Goal: Task Accomplishment & Management: Manage account settings

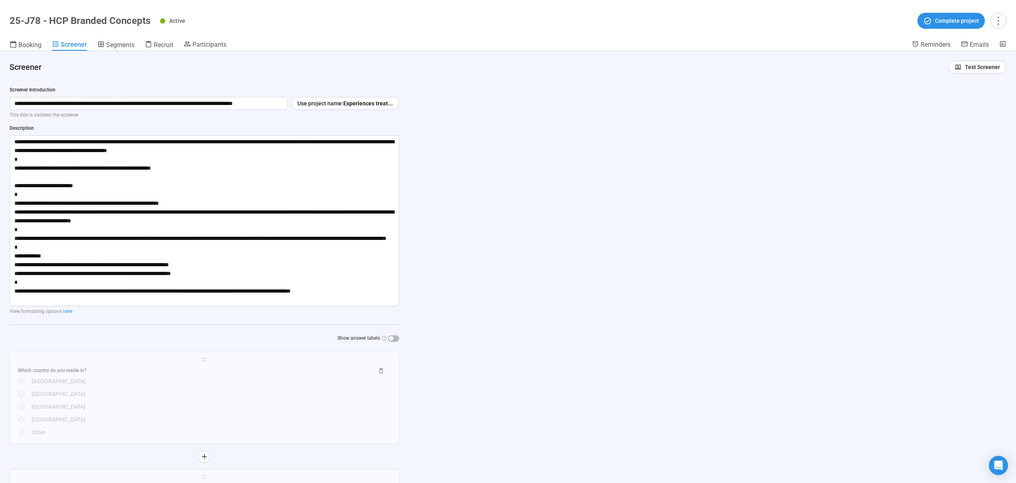
scroll to position [5372, 0]
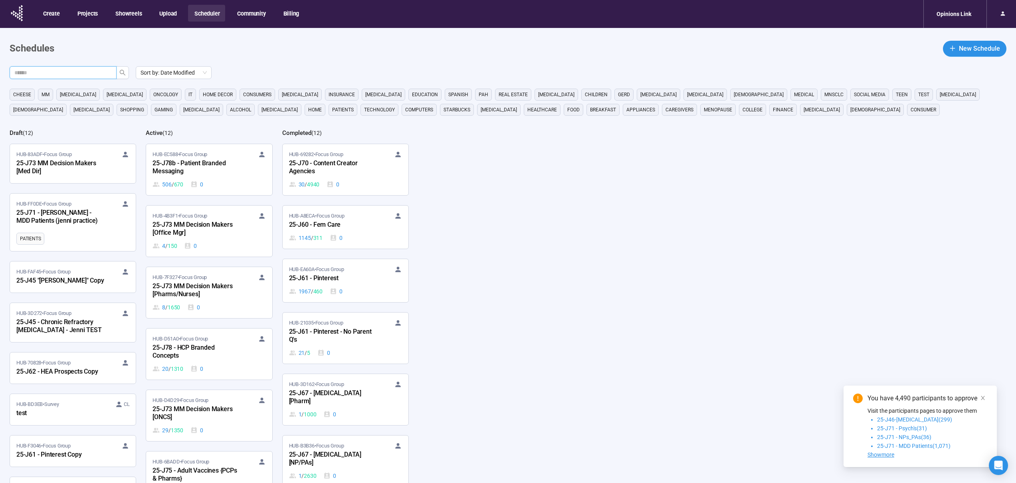
click at [85, 71] on input "text" at bounding box center [59, 72] width 91 height 9
paste input "******"
type input "******"
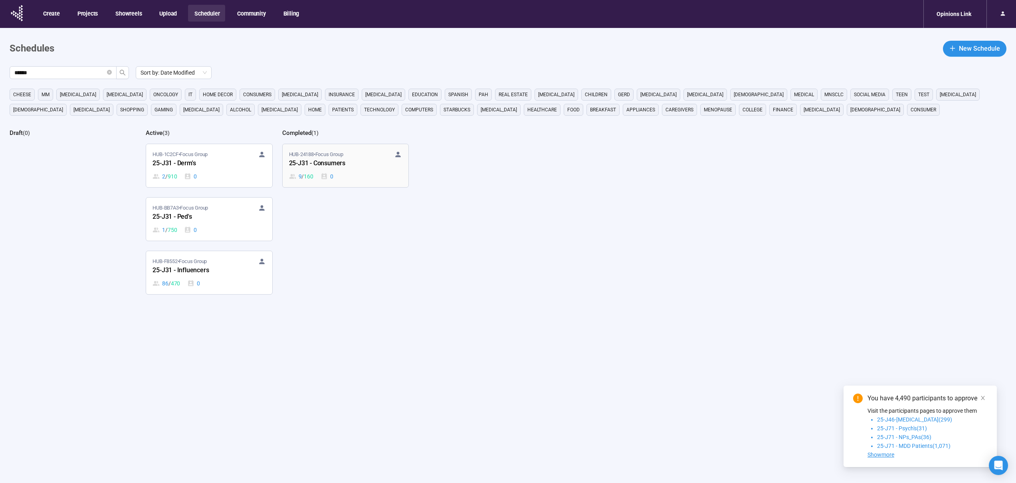
click at [353, 168] on div "25-J31 - Consumers" at bounding box center [333, 164] width 88 height 10
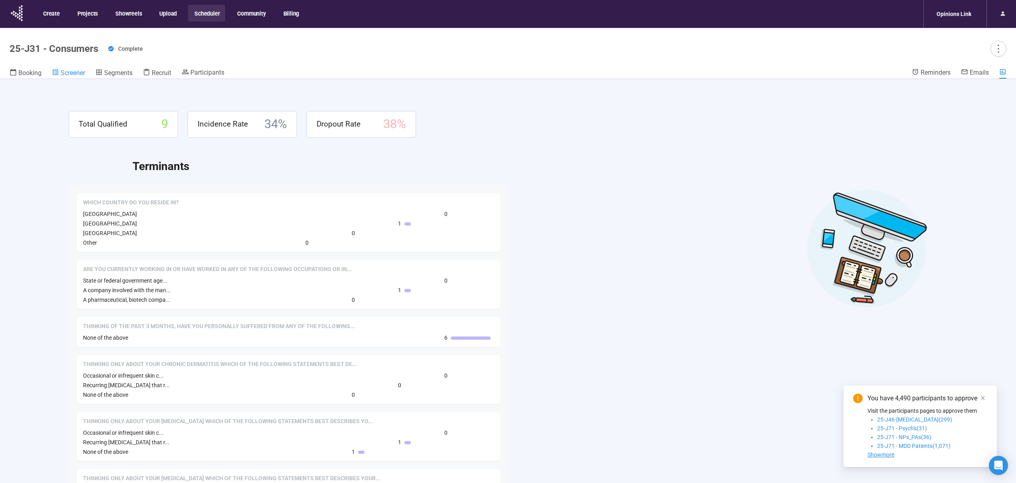
click at [64, 71] on span "Screener" at bounding box center [73, 73] width 24 height 8
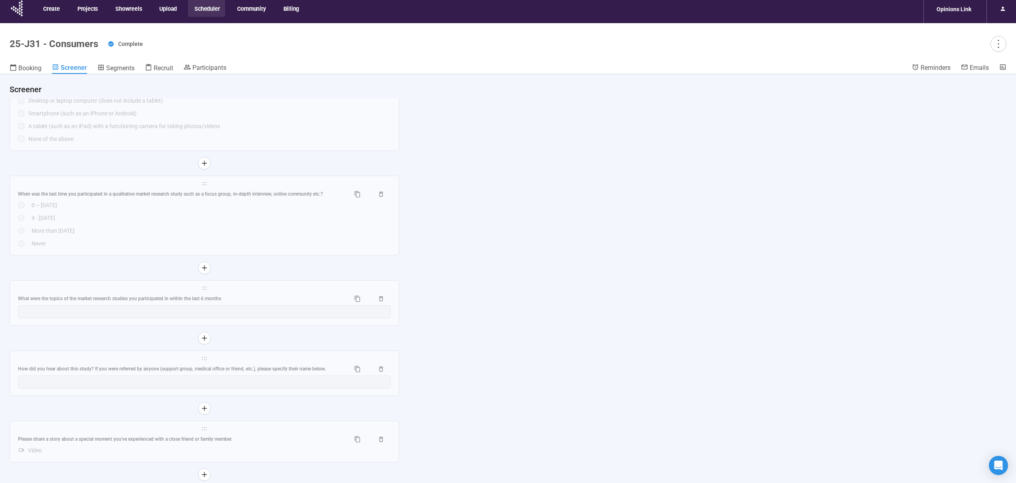
scroll to position [28, 0]
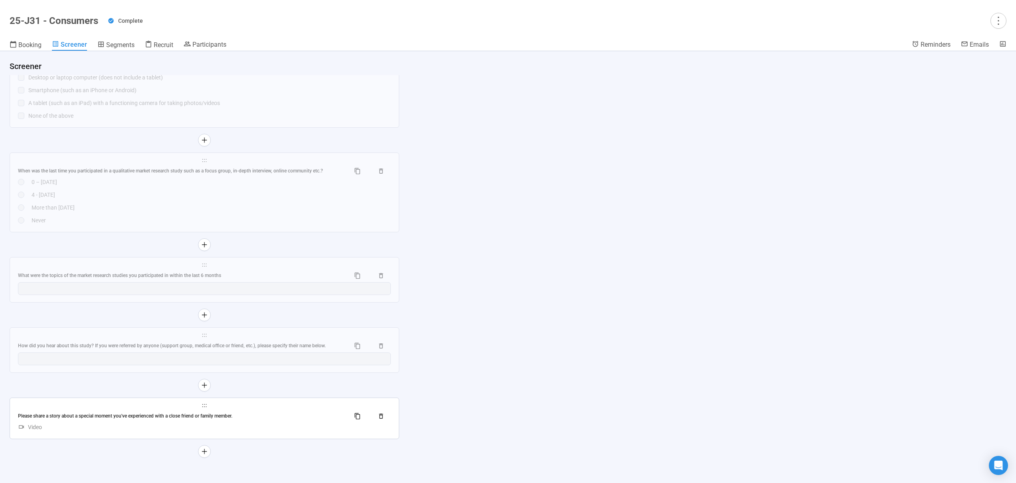
click at [95, 417] on div "Please share a story about a special moment you've experienced with a close fri…" at bounding box center [181, 416] width 326 height 8
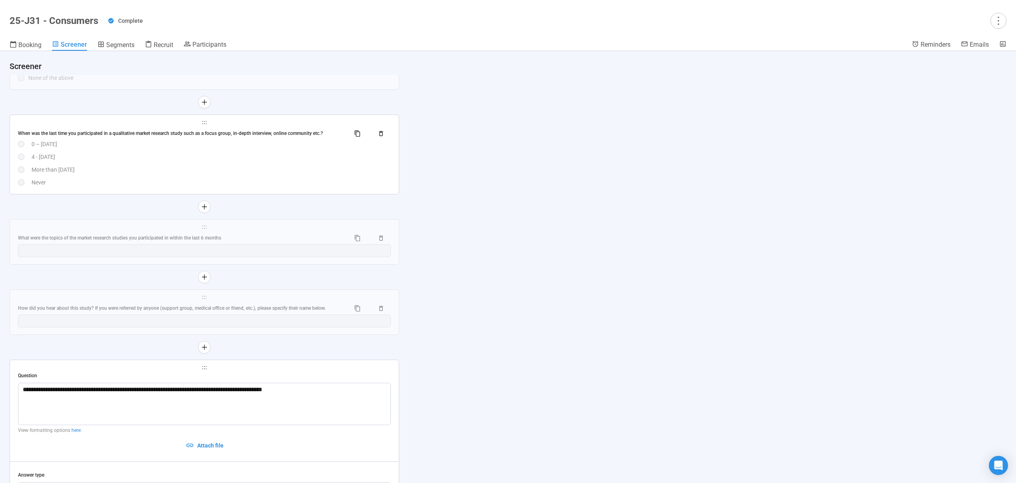
scroll to position [4511, 0]
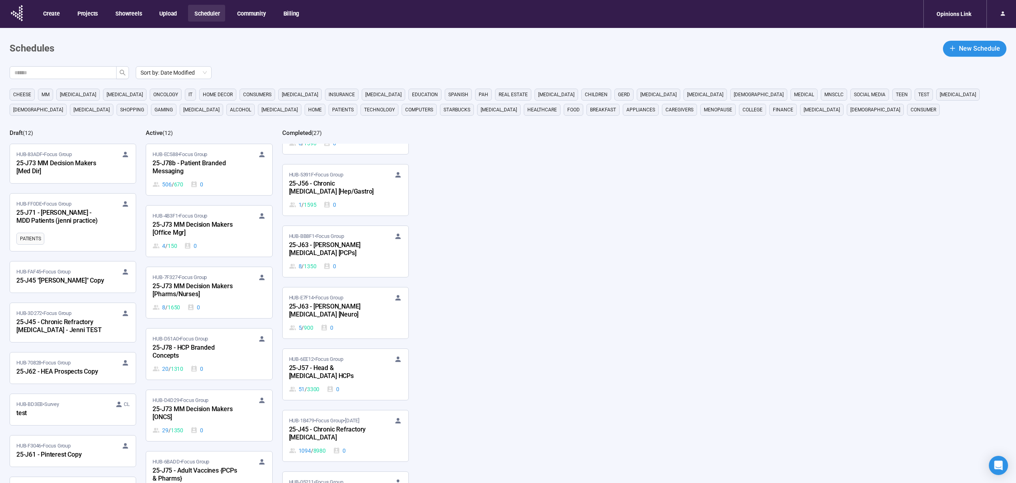
scroll to position [863, 0]
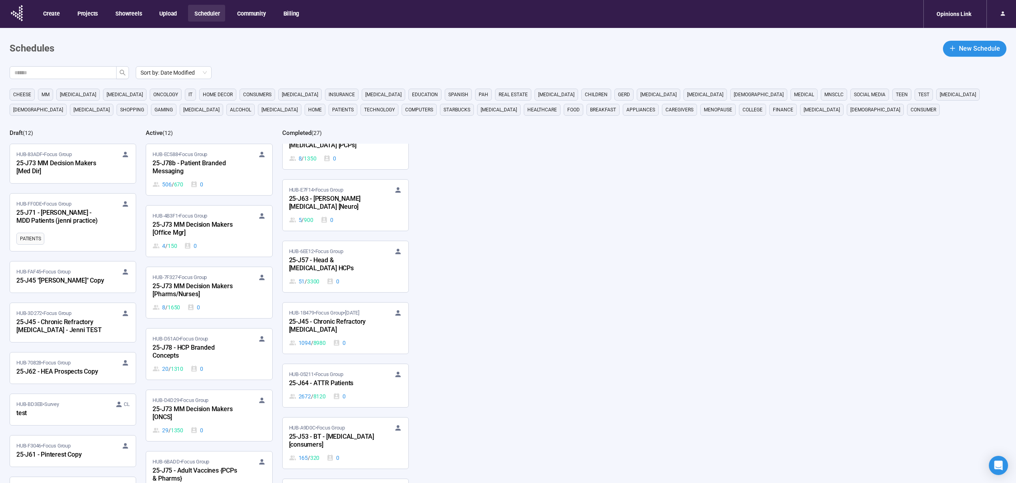
click at [203, 98] on span "home decor" at bounding box center [218, 95] width 30 height 8
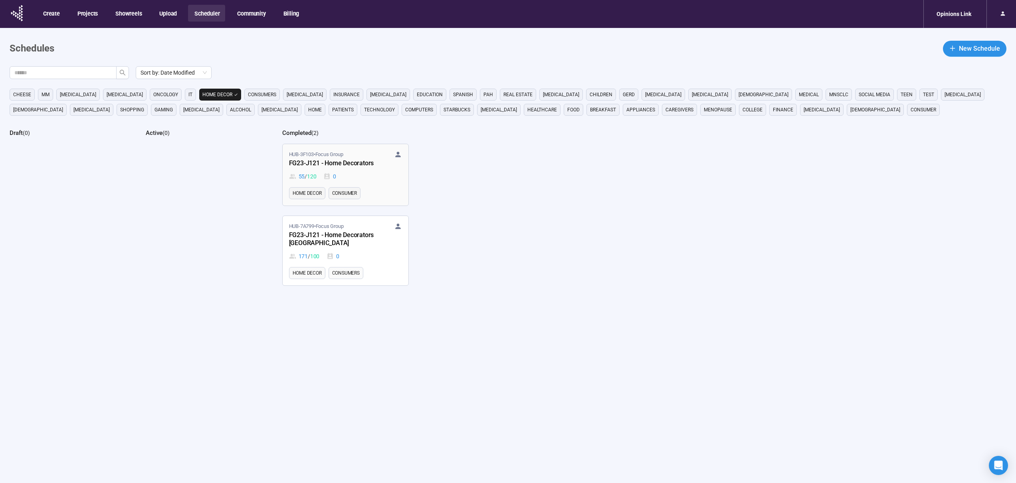
click at [331, 169] on div "HUB-3F103 • Focus Group FG23-J121 - Home Decorators 55 / 120 0" at bounding box center [345, 166] width 113 height 30
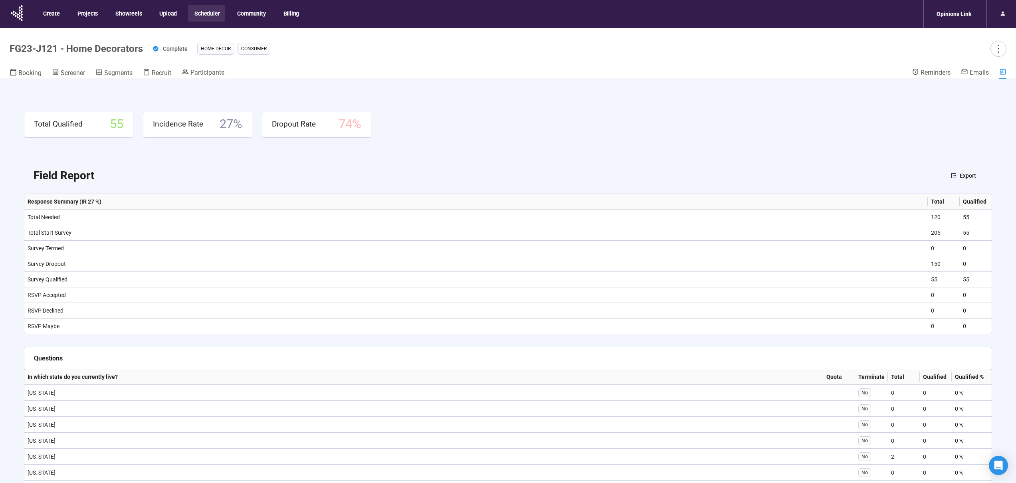
click at [79, 70] on span "Screener" at bounding box center [73, 73] width 24 height 8
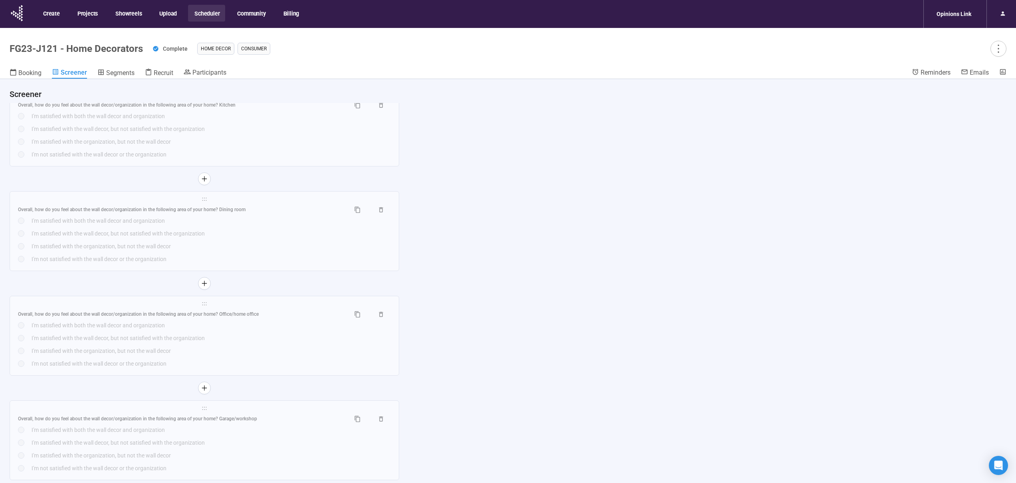
scroll to position [5183, 0]
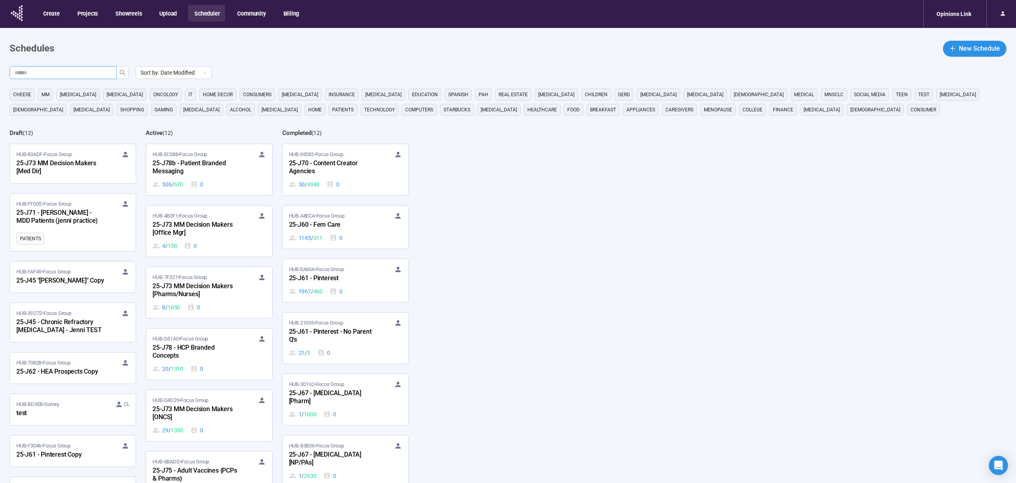
click at [86, 69] on input "text" at bounding box center [59, 72] width 91 height 9
paste input "**********"
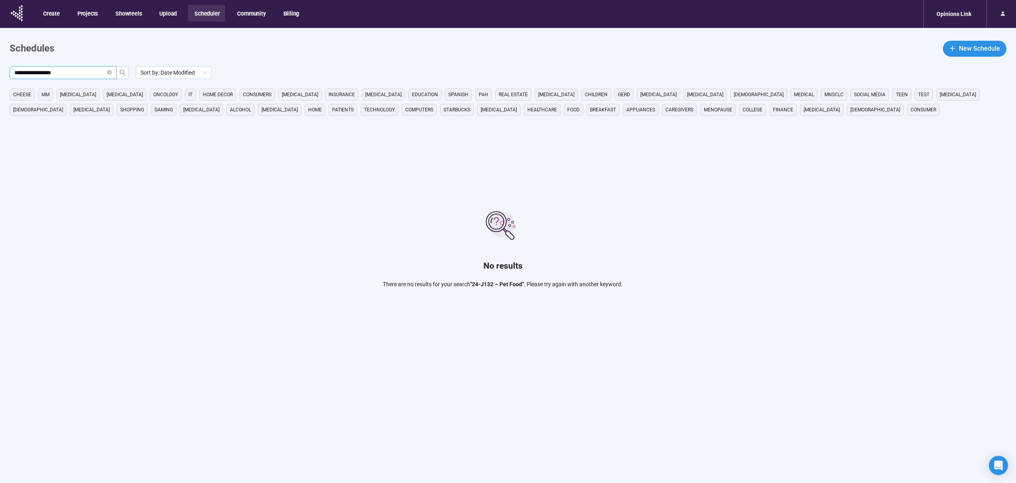
drag, startPoint x: 65, startPoint y: 71, endPoint x: 54, endPoint y: 75, distance: 12.4
click at [65, 72] on input "**********" at bounding box center [59, 72] width 91 height 9
drag, startPoint x: 38, startPoint y: 74, endPoint x: 104, endPoint y: 72, distance: 65.5
click at [104, 72] on input "**********" at bounding box center [59, 72] width 91 height 9
type input "*******"
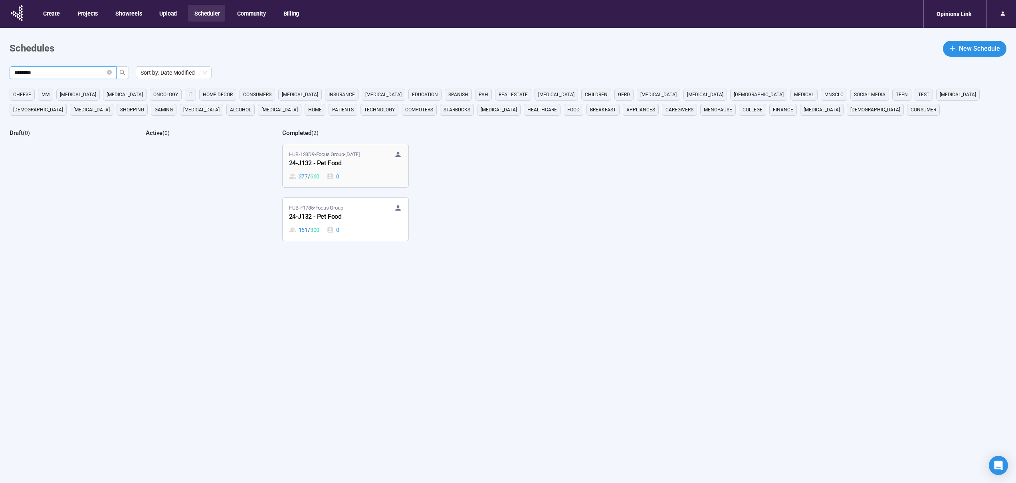
click at [361, 167] on div "24-J132 - Pet Food" at bounding box center [333, 164] width 88 height 10
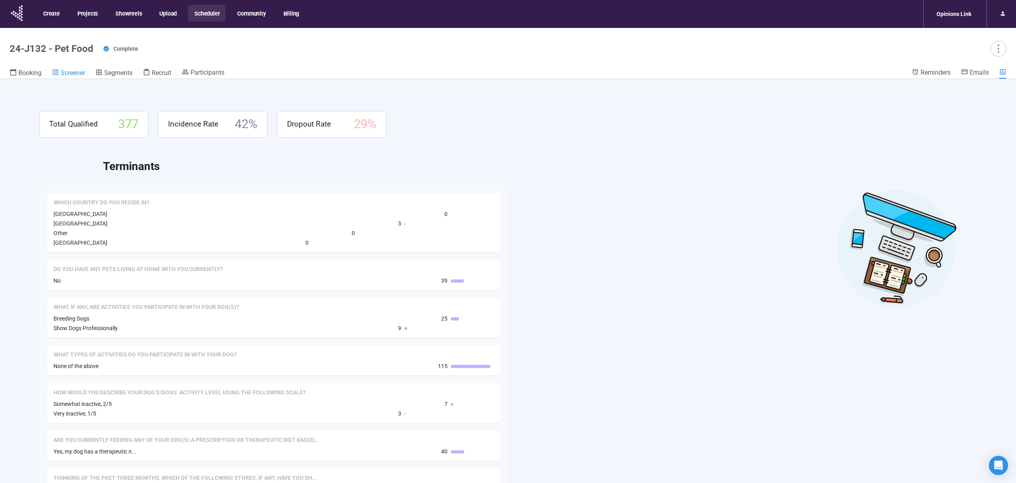
click at [75, 75] on span "Screener" at bounding box center [73, 73] width 24 height 8
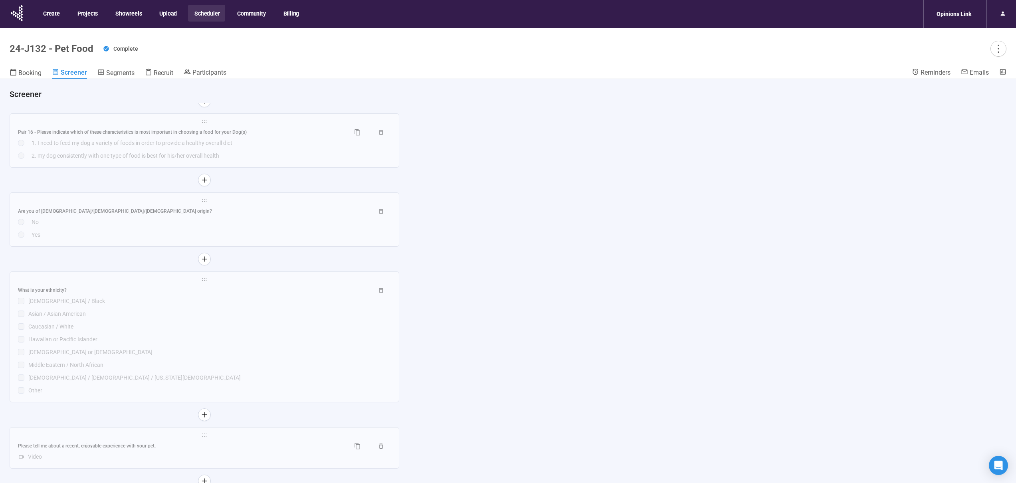
scroll to position [5361, 0]
click at [230, 450] on div "Please tell me about a recent, enjoyable experience with your pet." at bounding box center [204, 444] width 373 height 13
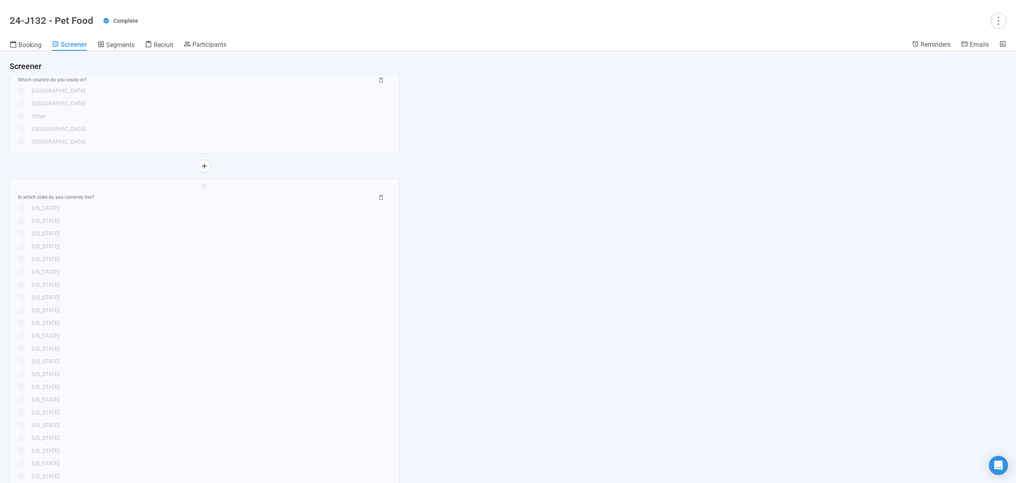
scroll to position [0, 0]
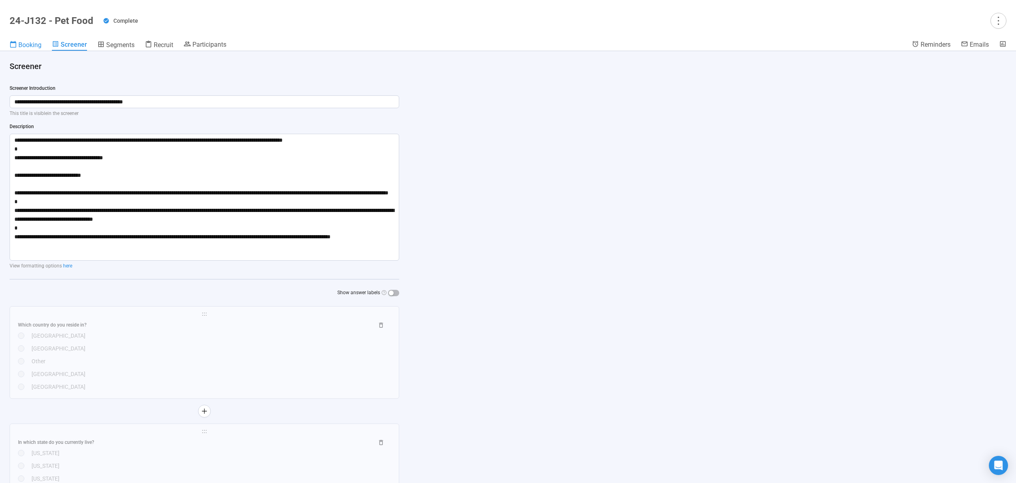
click at [25, 45] on span "Booking" at bounding box center [29, 45] width 23 height 8
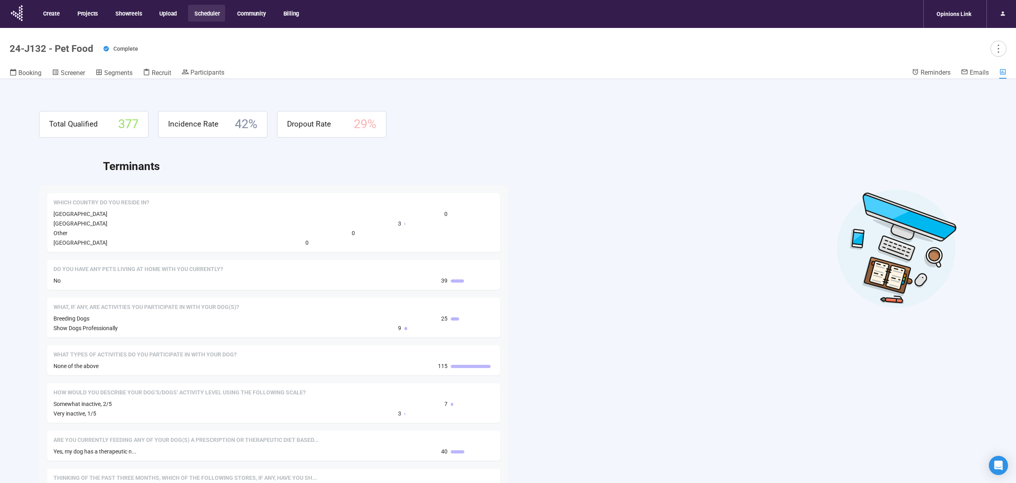
click at [196, 14] on button "Scheduler" at bounding box center [206, 13] width 37 height 17
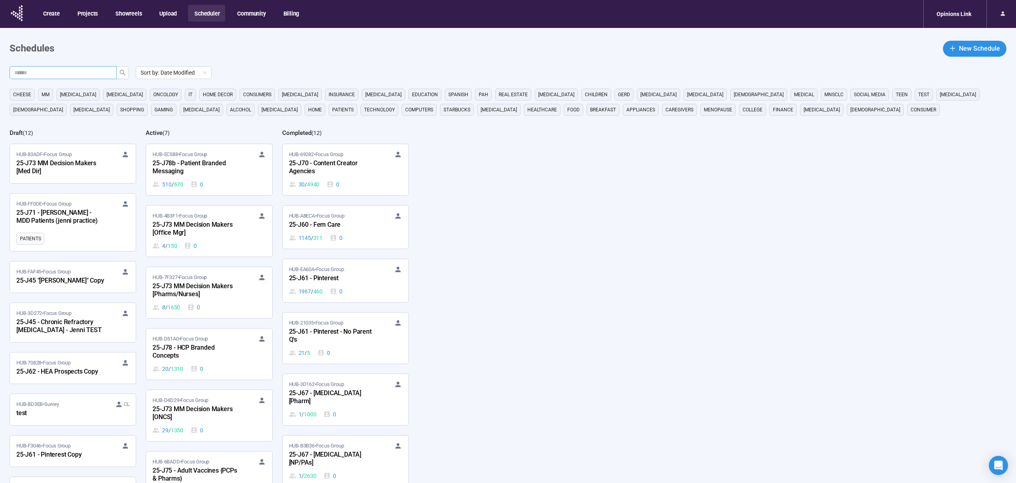
click at [97, 69] on input "text" at bounding box center [59, 72] width 91 height 9
paste input "*******"
type input "*******"
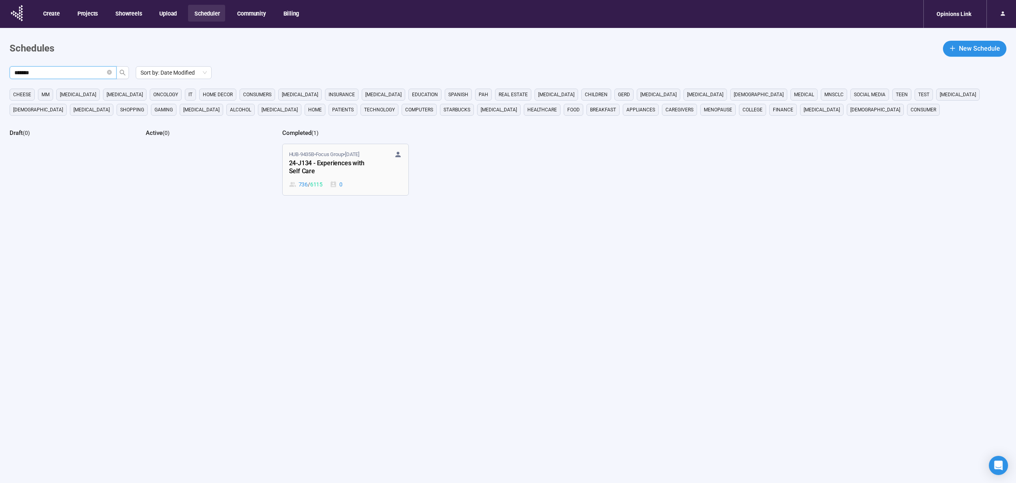
click at [339, 166] on div "24-J134 - Experiences with Self Care" at bounding box center [333, 168] width 88 height 18
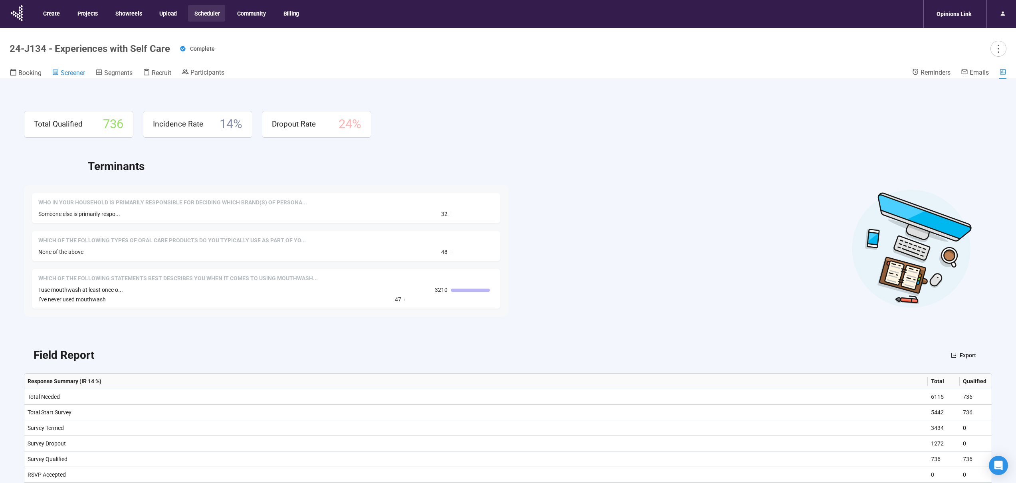
click at [81, 70] on span "Screener" at bounding box center [73, 73] width 24 height 8
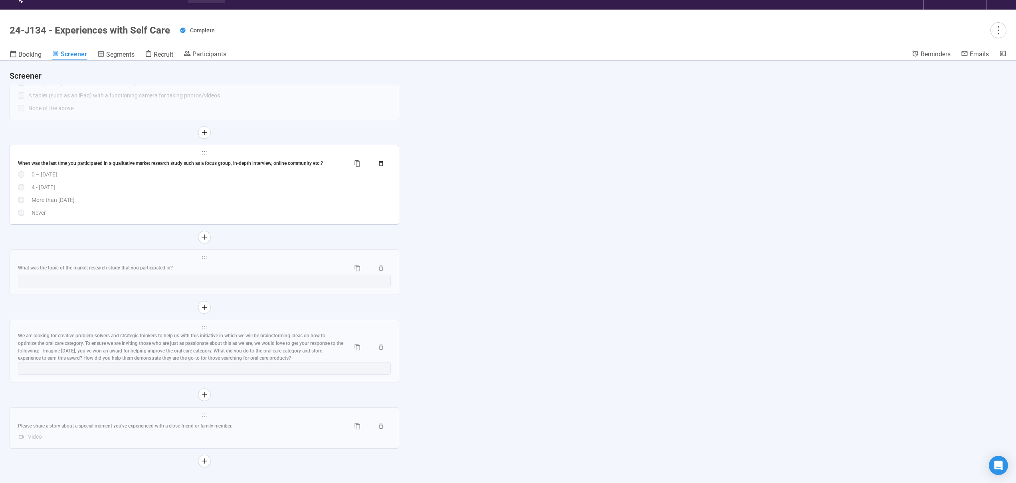
scroll to position [28, 0]
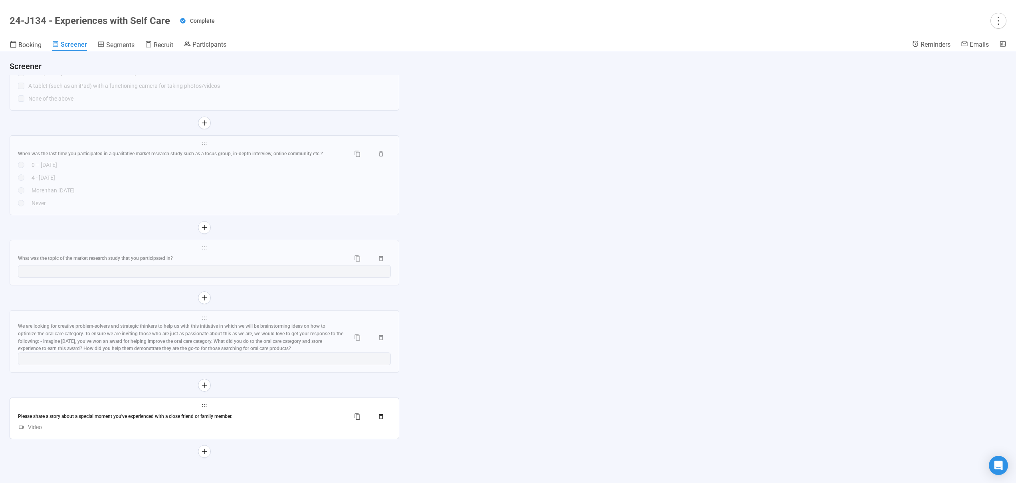
click at [266, 433] on div "**********" at bounding box center [204, 418] width 389 height 41
click at [257, 417] on div "Please share a story about a special moment you've experienced with a close fri…" at bounding box center [181, 417] width 326 height 8
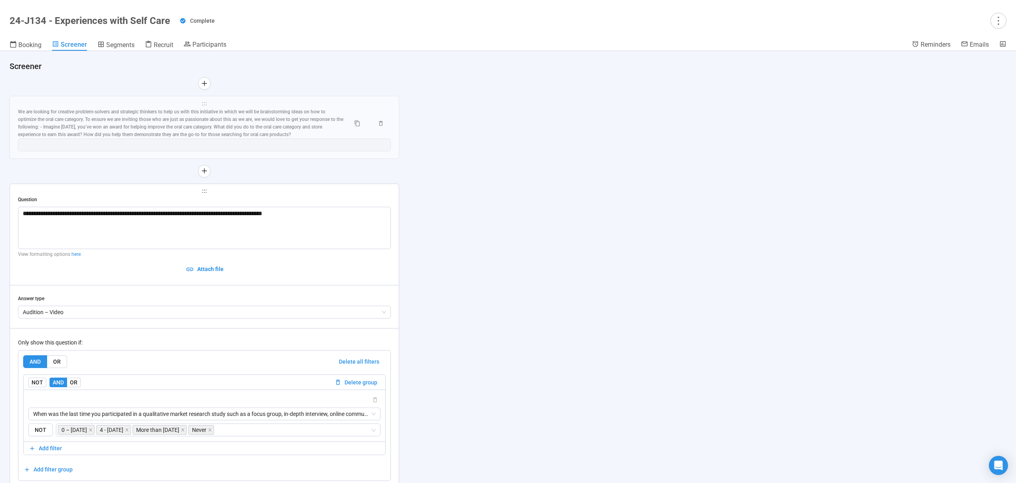
scroll to position [4836, 0]
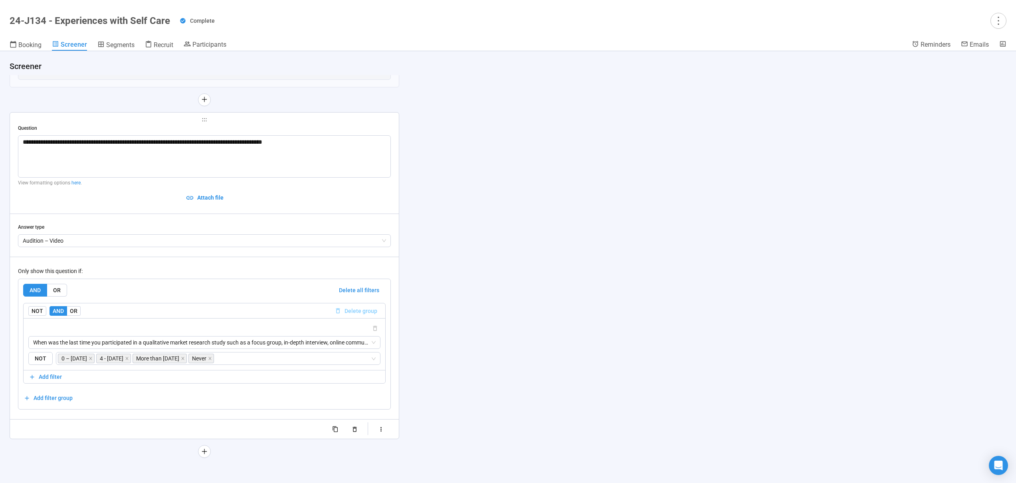
click at [365, 312] on span "Delete group" at bounding box center [361, 311] width 33 height 9
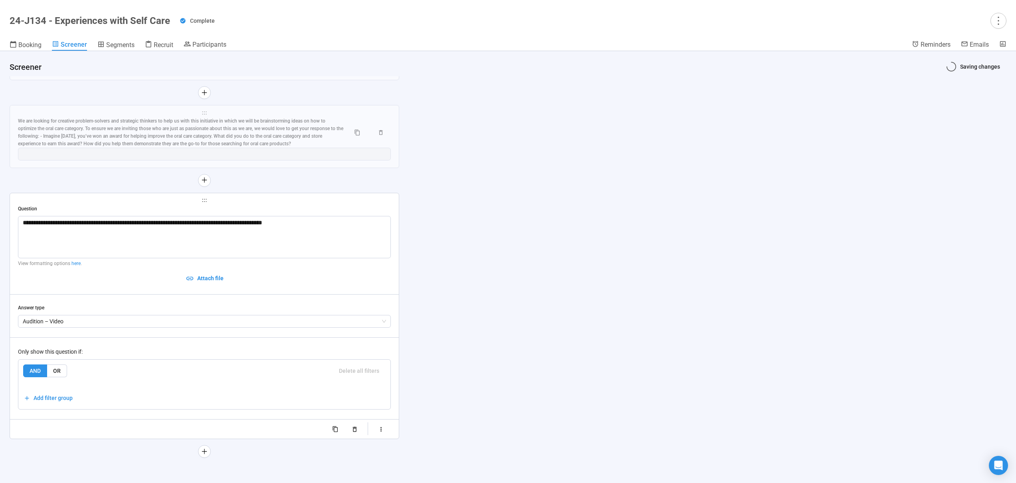
scroll to position [4756, 0]
click at [195, 347] on div "Only show this question if: AND OR Delete all filters Add filter group" at bounding box center [204, 373] width 373 height 72
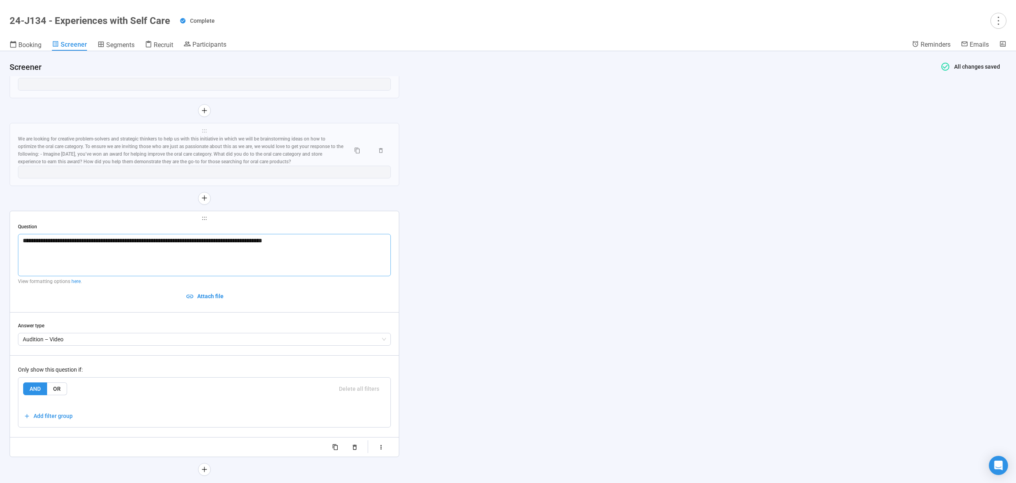
scroll to position [4666, 0]
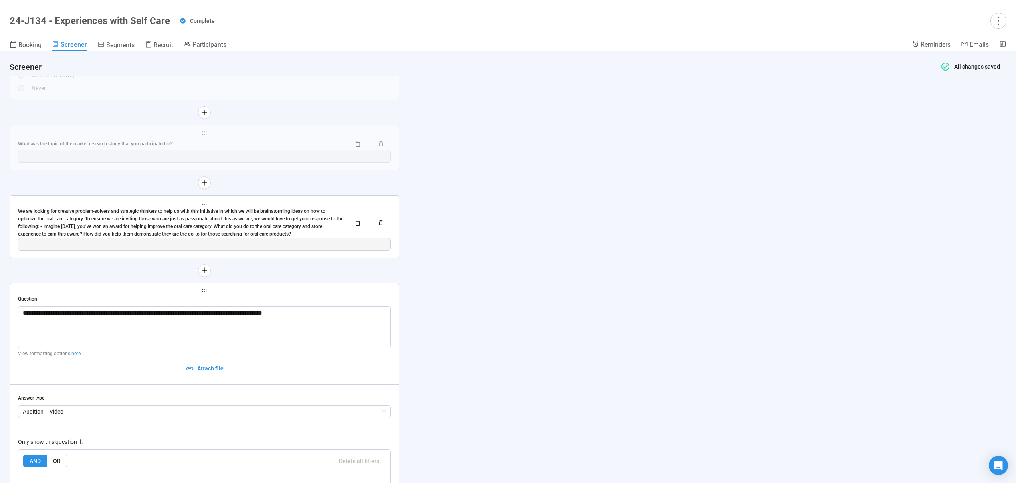
click at [242, 227] on div "We are looking for creative problem-solvers and strategic thinkers to help us w…" at bounding box center [181, 223] width 326 height 30
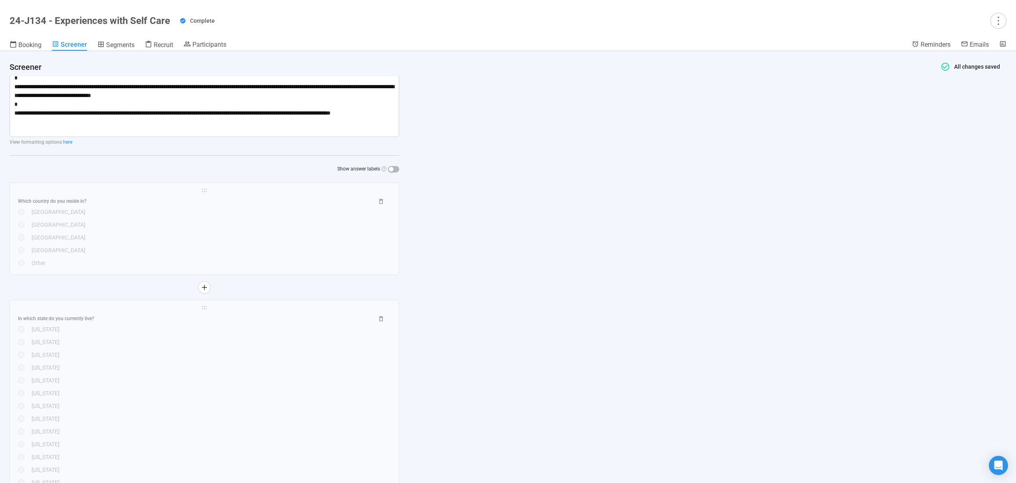
scroll to position [117, 0]
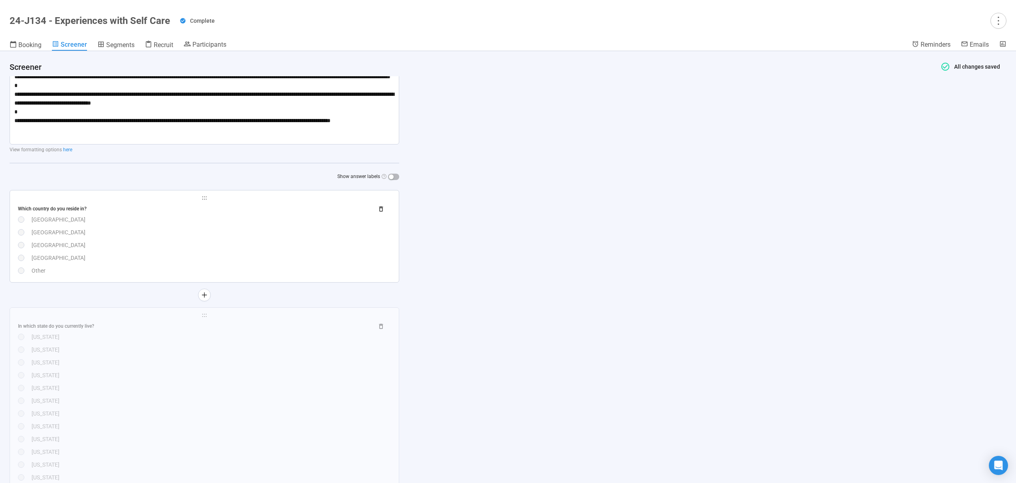
click at [257, 265] on div "Which country do you reside in? Australia Canada United Kingdom United States o…" at bounding box center [204, 238] width 373 height 73
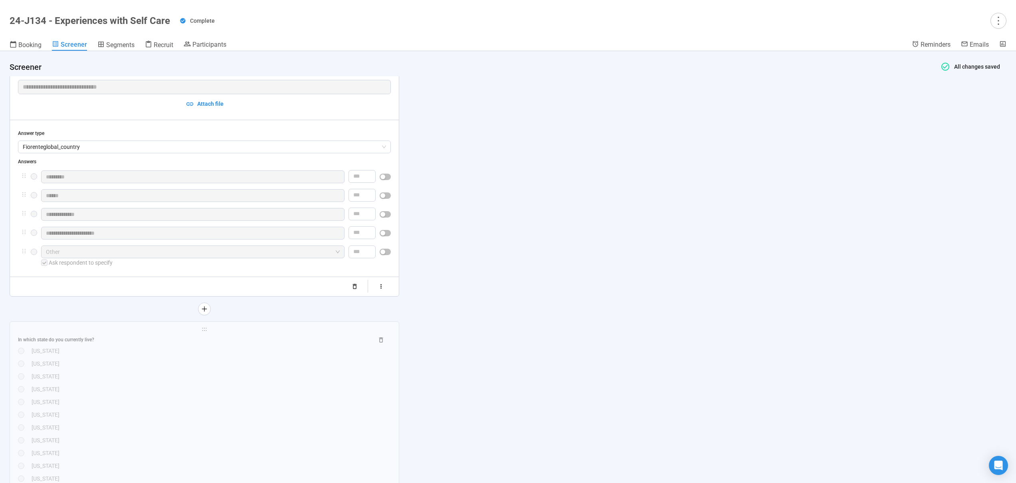
scroll to position [256, 0]
click at [239, 331] on div "In which state do you currently live?" at bounding box center [204, 334] width 373 height 13
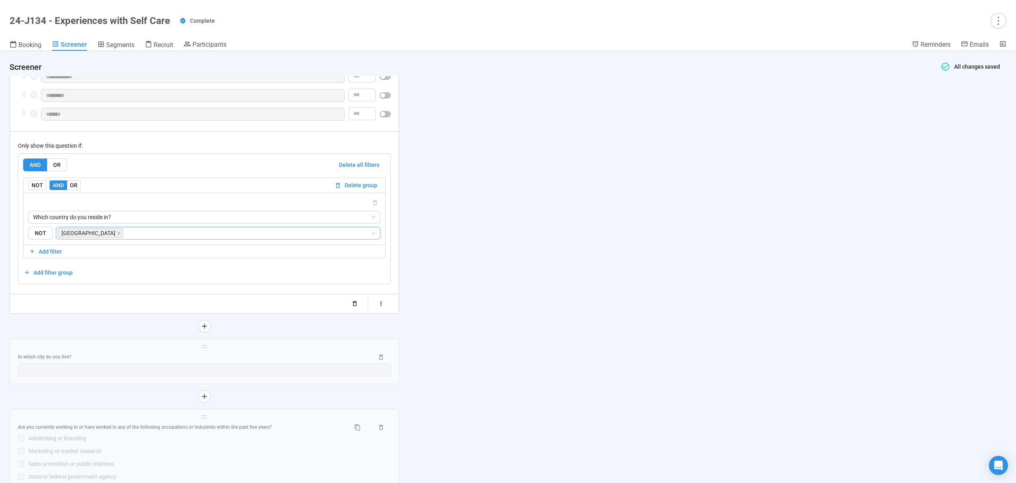
scroll to position [1522, 0]
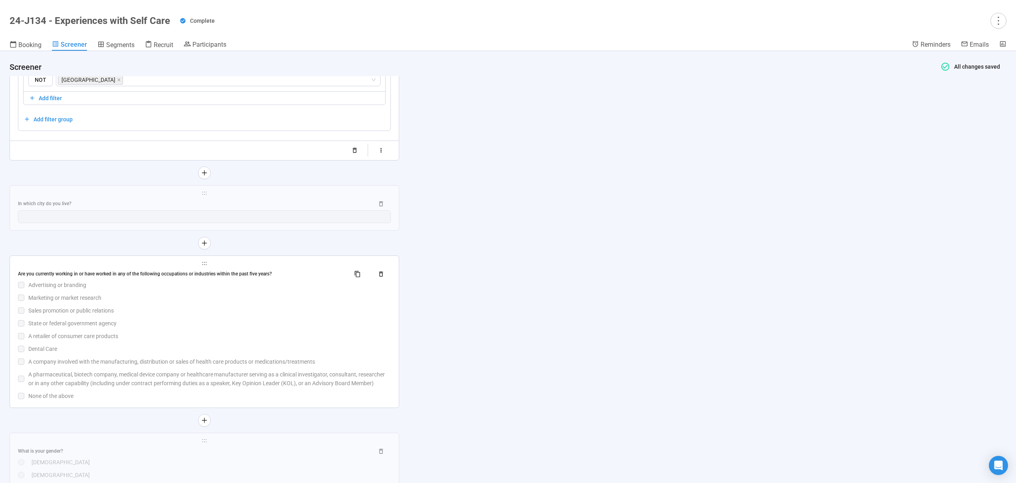
click at [208, 337] on div "Are you currently working in or have worked in any of the following occupations…" at bounding box center [204, 334] width 373 height 133
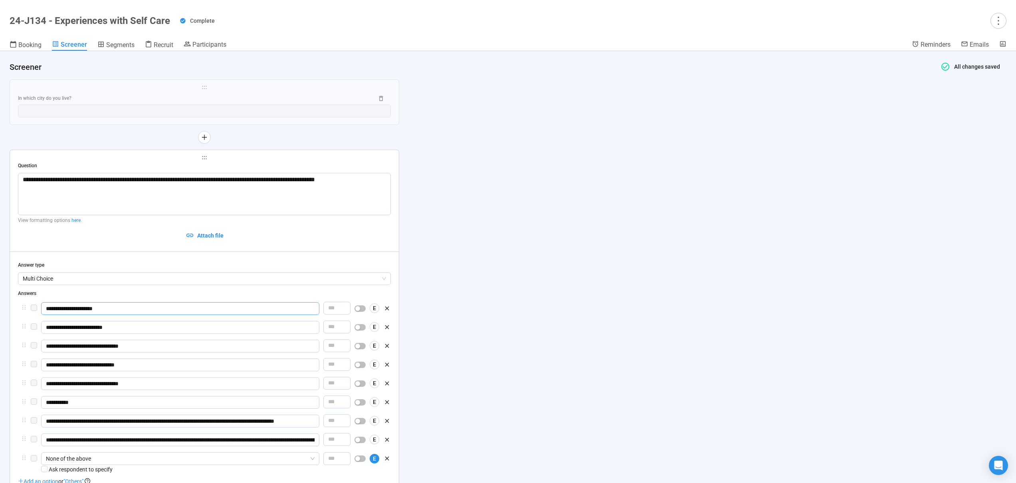
scroll to position [918, 0]
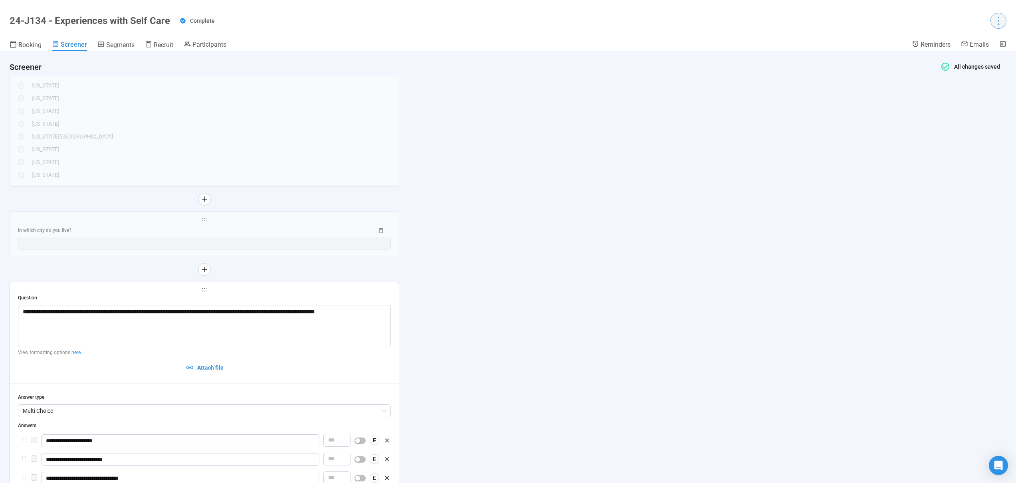
click at [997, 22] on icon "more" at bounding box center [998, 20] width 11 height 11
click at [979, 61] on span "Reopen project" at bounding box center [981, 63] width 37 height 9
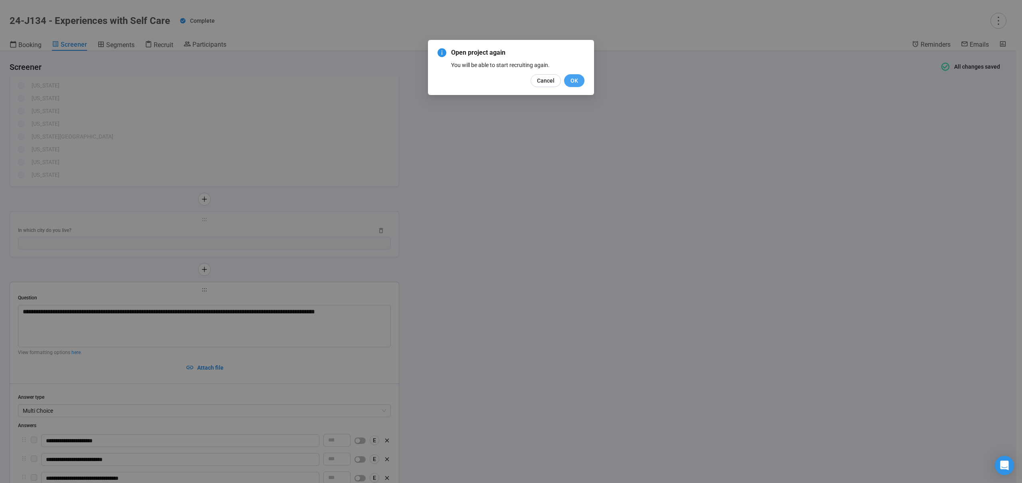
click at [578, 79] on span "OK" at bounding box center [575, 80] width 8 height 9
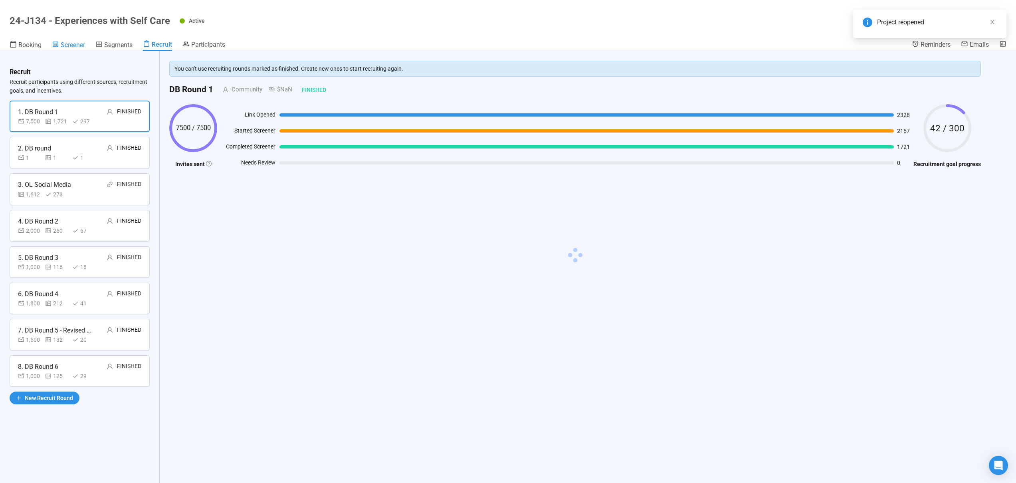
click at [71, 44] on span "Screener" at bounding box center [73, 45] width 24 height 8
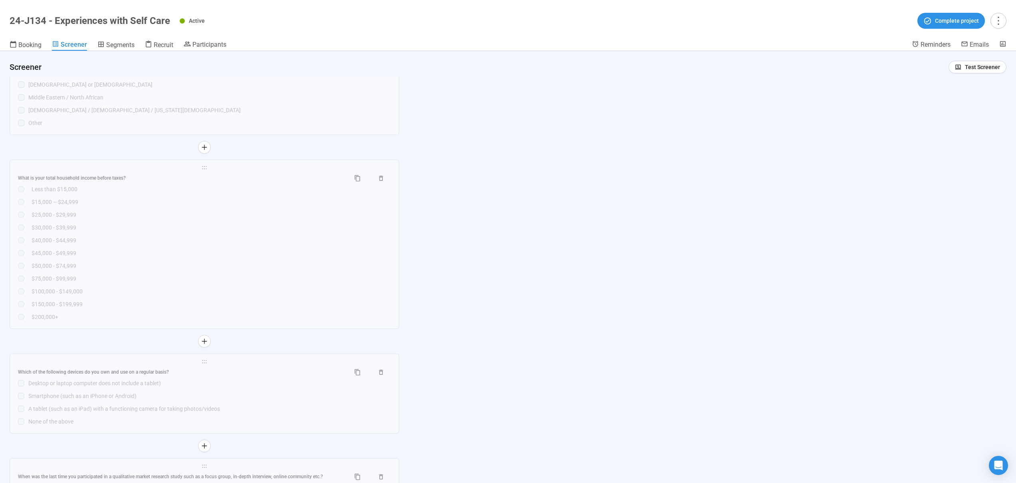
scroll to position [4700, 0]
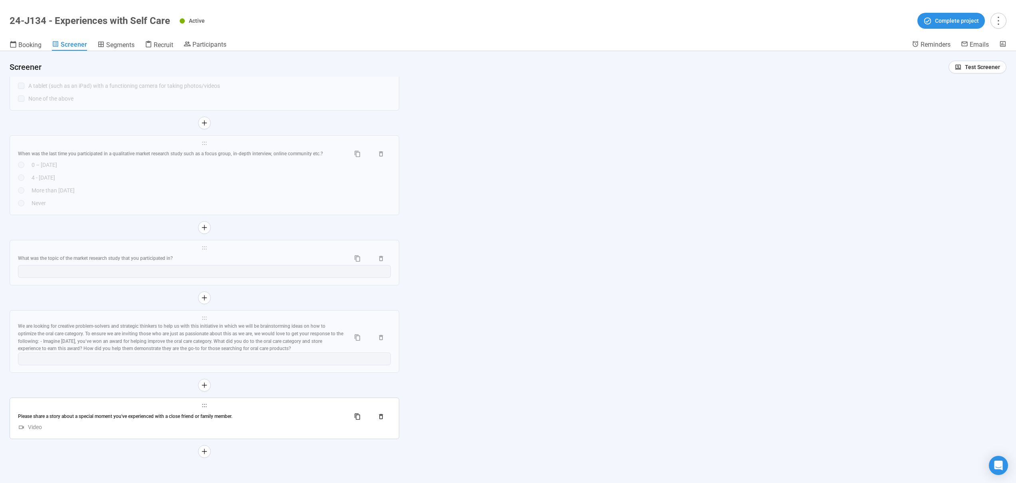
click at [270, 416] on div "Please share a story about a special moment you've experienced with a close fri…" at bounding box center [181, 417] width 326 height 8
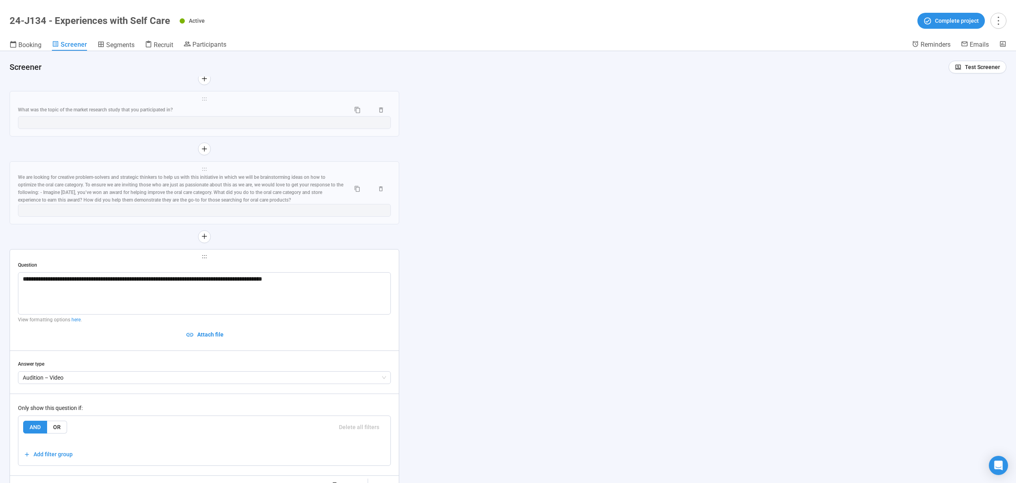
scroll to position [4757, 0]
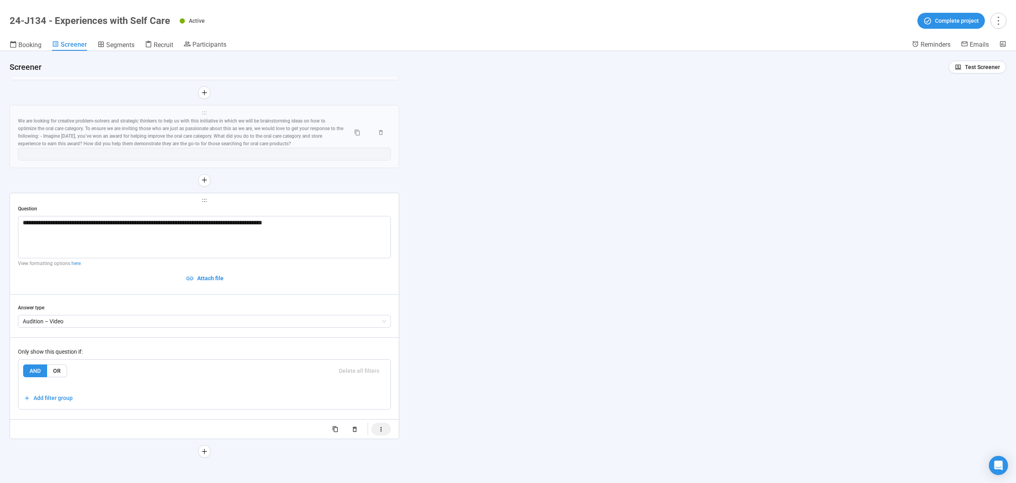
click at [383, 431] on icon "button" at bounding box center [381, 429] width 7 height 7
click at [358, 440] on div "button" at bounding box center [358, 438] width 5 height 5
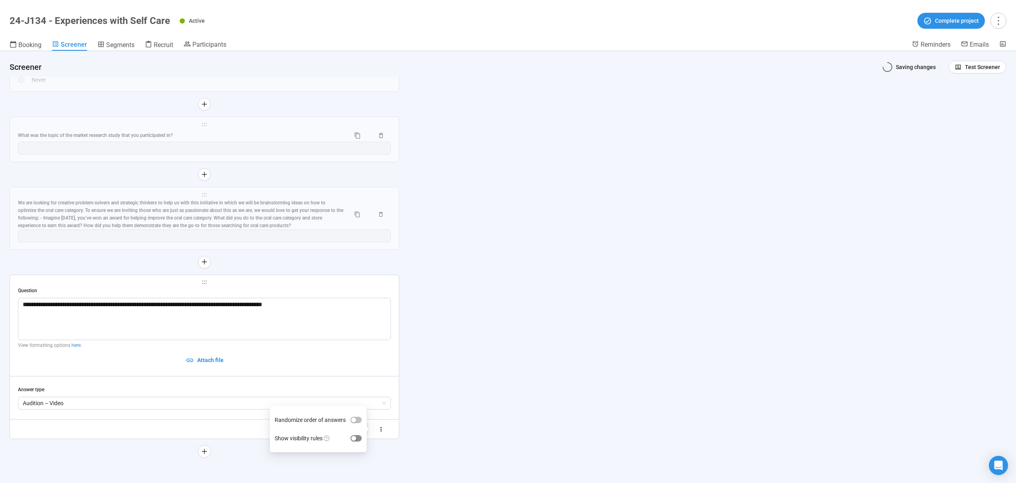
scroll to position [4675, 0]
click at [441, 382] on div "**********" at bounding box center [508, 267] width 1016 height 432
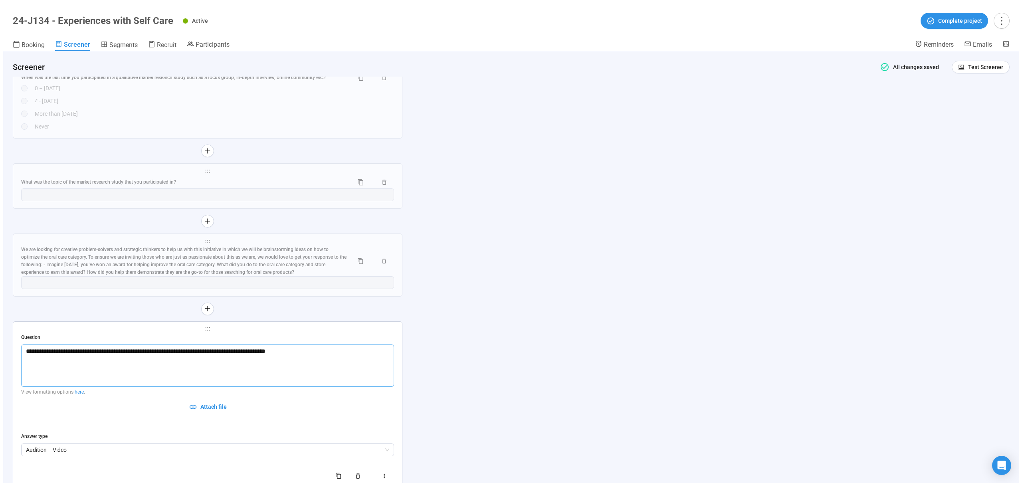
scroll to position [4613, 0]
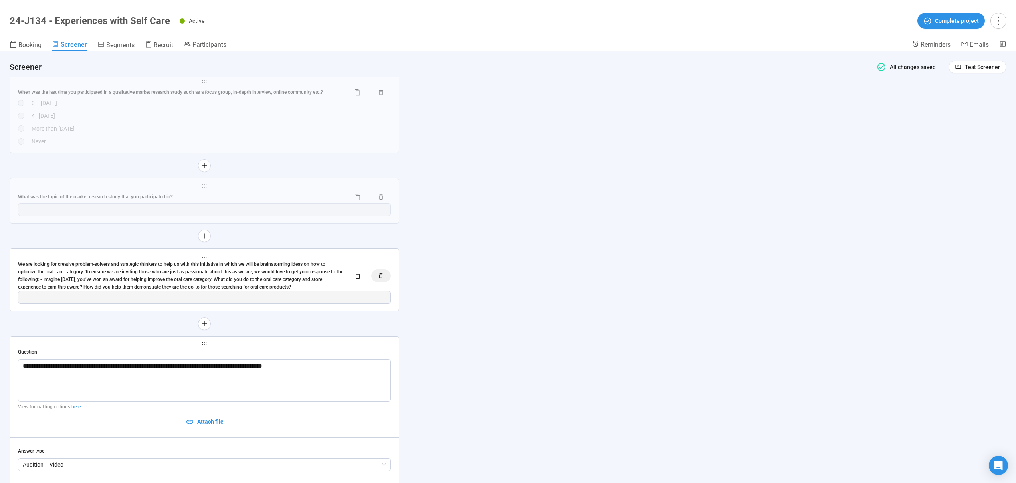
click at [381, 275] on icon "button" at bounding box center [381, 276] width 7 height 7
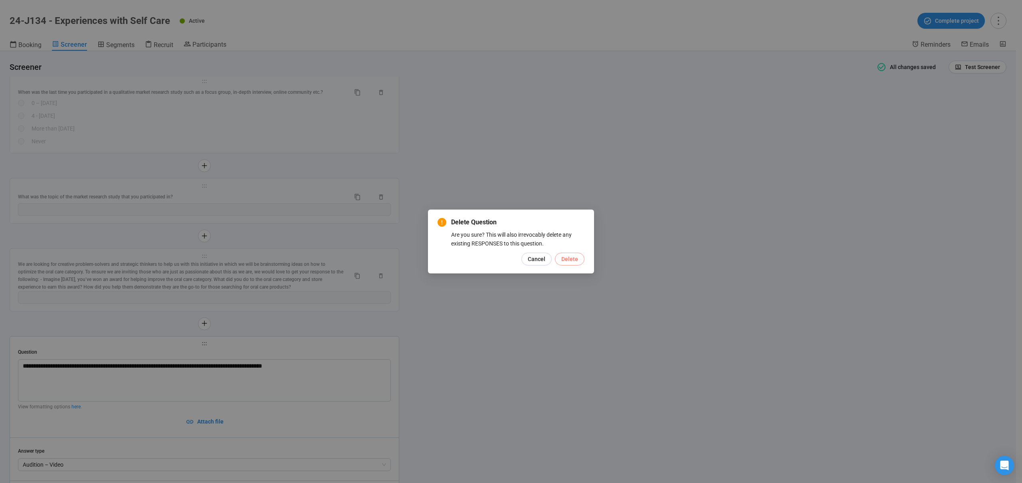
click at [574, 263] on span "Delete" at bounding box center [569, 259] width 17 height 9
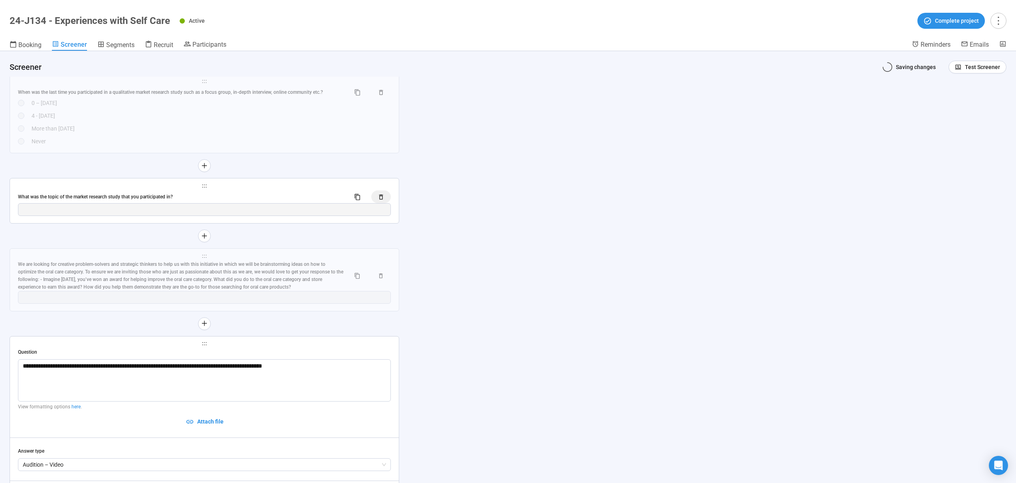
click at [382, 196] on icon "button" at bounding box center [381, 197] width 7 height 7
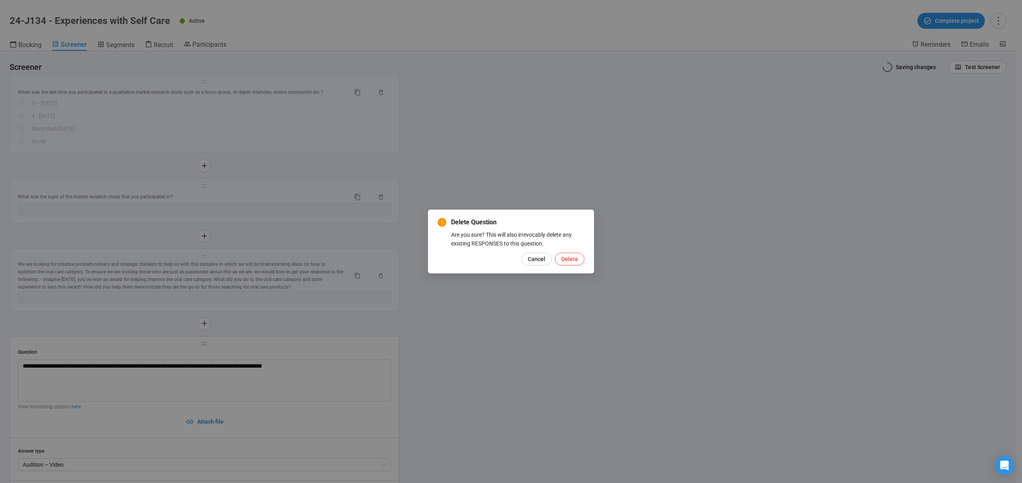
click at [569, 260] on span "Delete" at bounding box center [569, 259] width 17 height 9
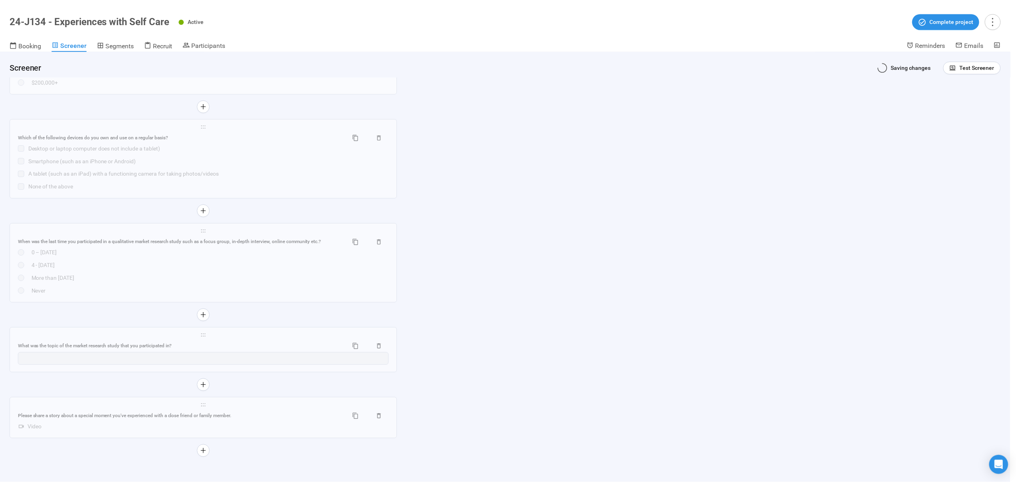
scroll to position [4464, 0]
click at [381, 178] on div "A tablet (such as an iPad) with a functioning camera for taking photos/videos" at bounding box center [209, 173] width 363 height 9
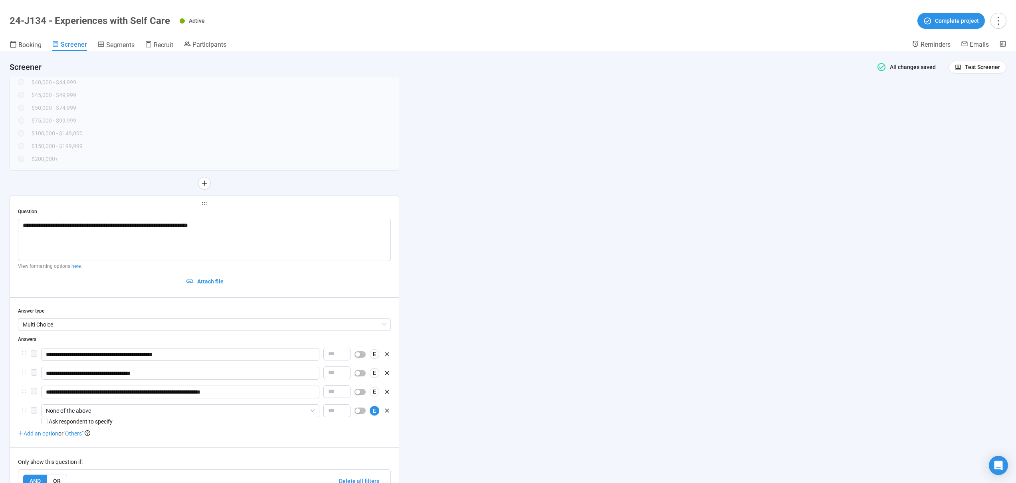
scroll to position [4334, 0]
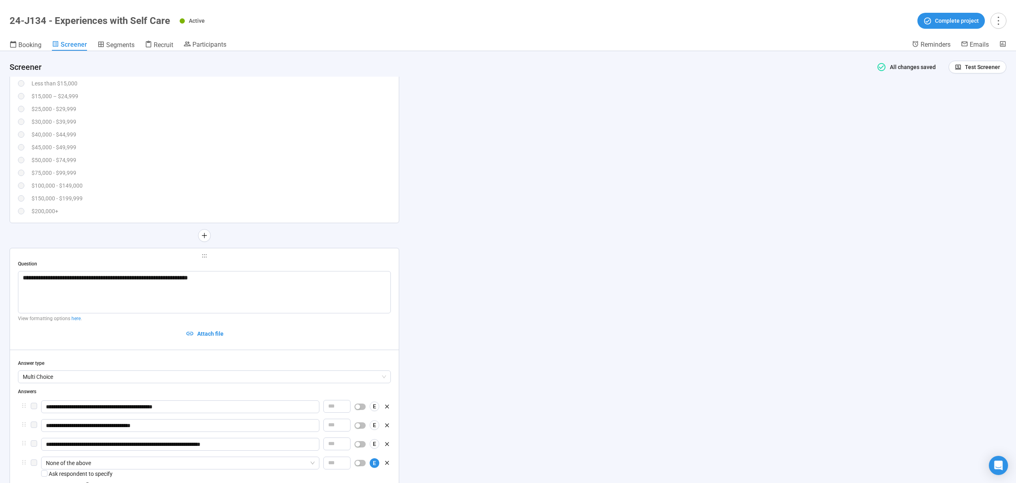
click at [248, 186] on div "$100,000 - $149,000" at bounding box center [211, 185] width 359 height 9
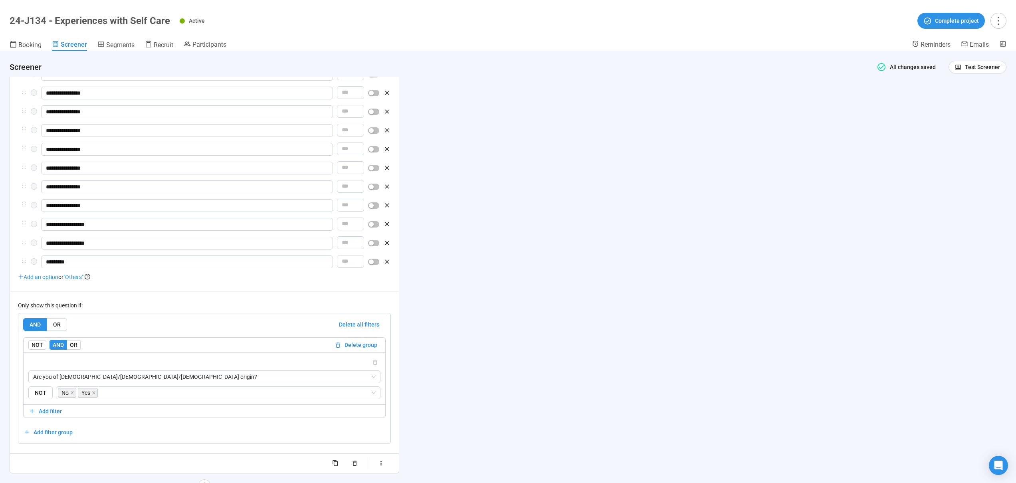
scroll to position [4485, 0]
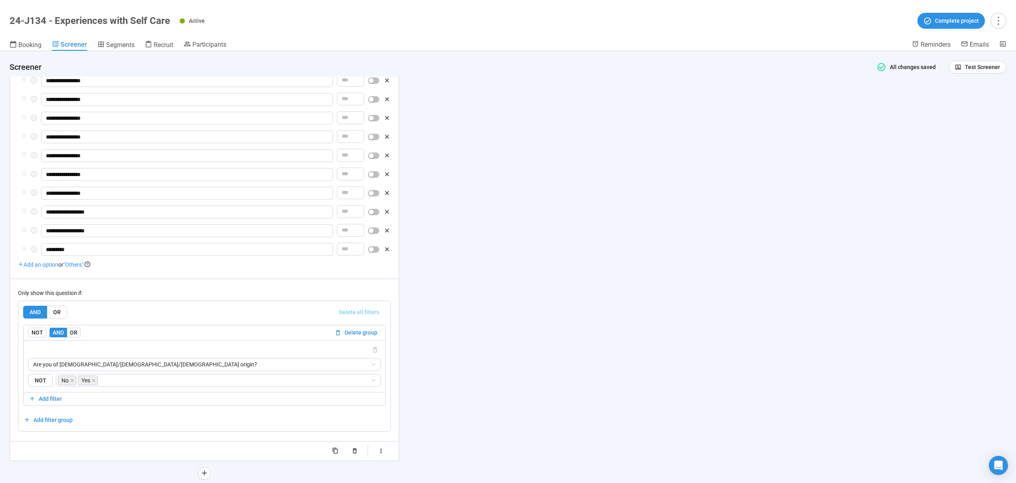
click at [357, 315] on span "Delete all filters" at bounding box center [359, 312] width 40 height 9
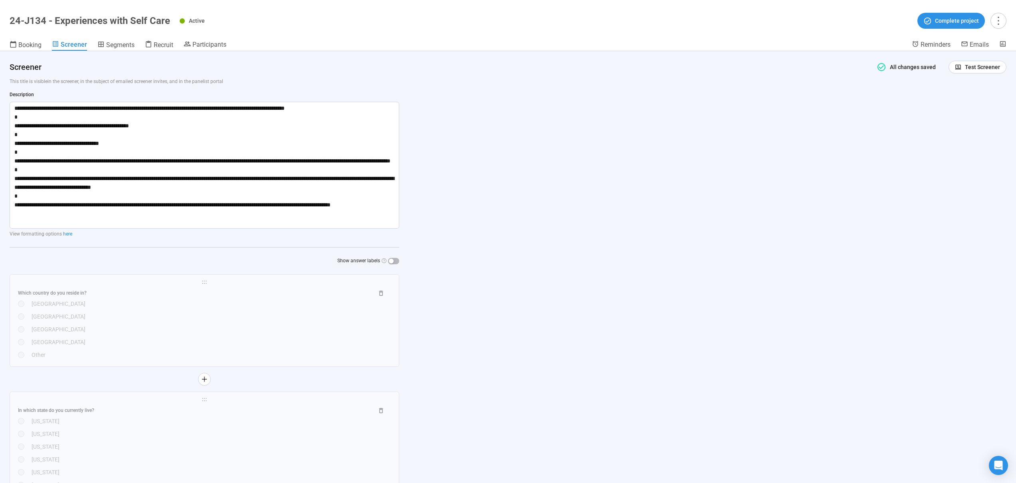
scroll to position [0, 0]
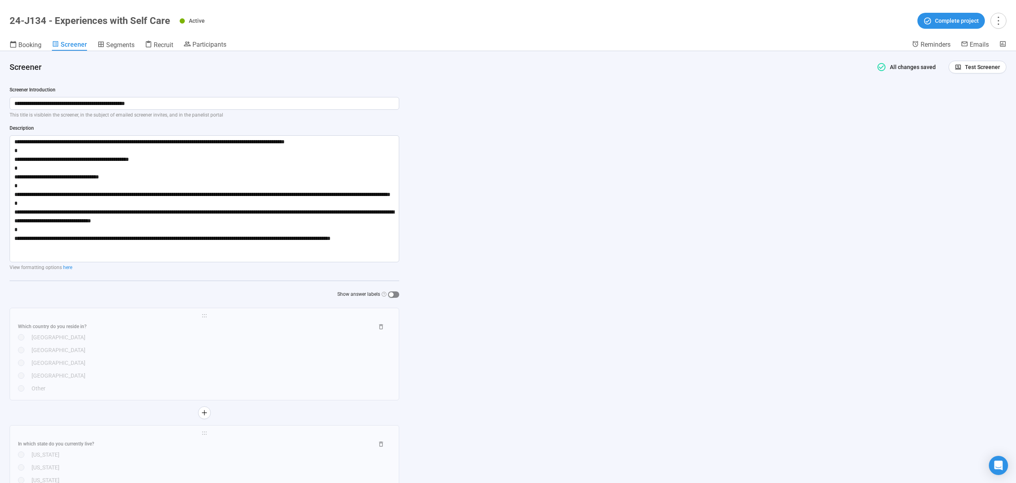
click at [391, 296] on div "button" at bounding box center [391, 294] width 5 height 5
click at [394, 296] on div "button" at bounding box center [396, 294] width 5 height 5
click at [384, 295] on icon "question-circle" at bounding box center [384, 294] width 5 height 5
click at [388, 295] on button "Show answer labels" at bounding box center [393, 294] width 11 height 6
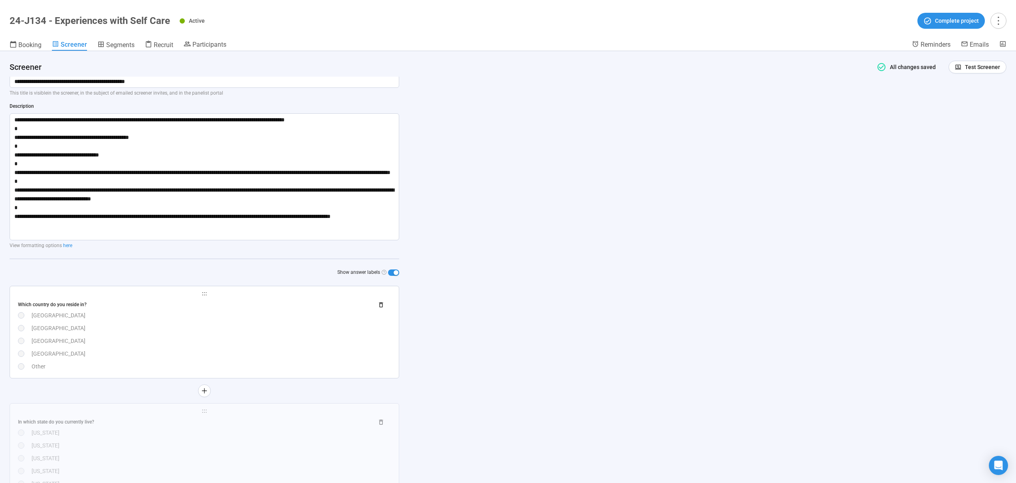
scroll to position [23, 0]
click at [380, 307] on icon "button" at bounding box center [381, 304] width 7 height 7
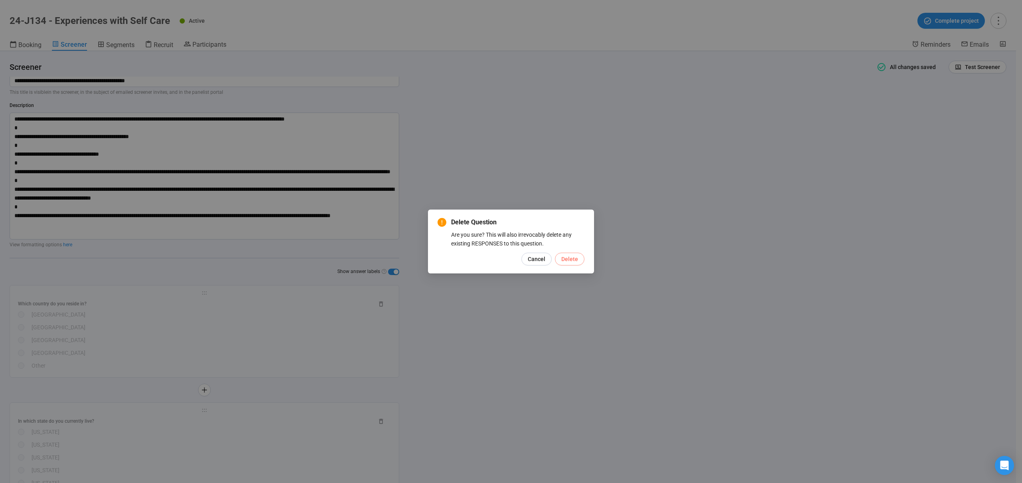
click at [575, 260] on span "Delete" at bounding box center [569, 259] width 17 height 9
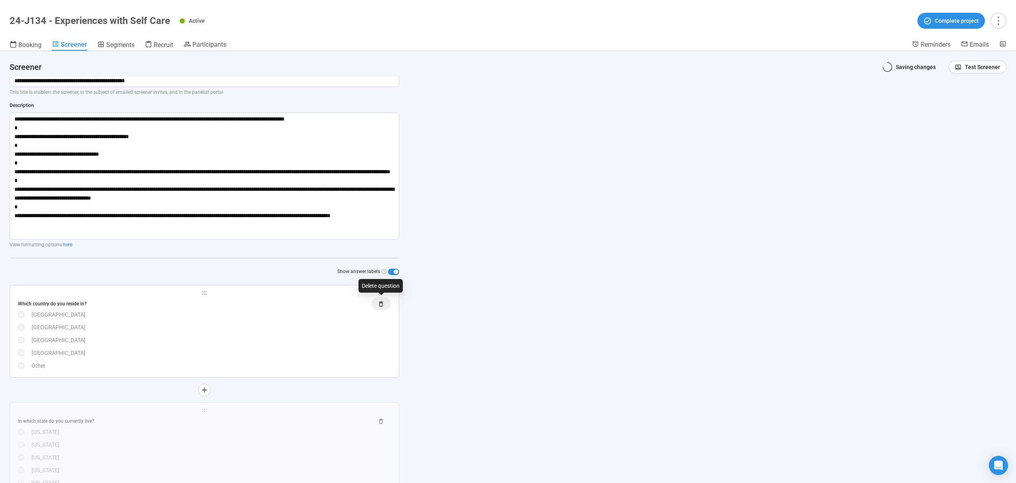
click at [383, 303] on icon "button" at bounding box center [381, 303] width 4 height 5
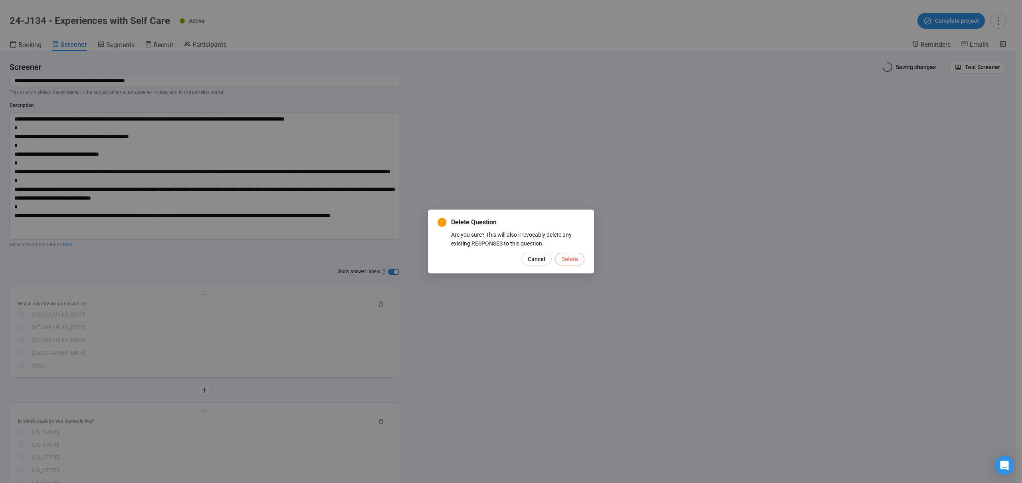
click at [575, 255] on span "Delete" at bounding box center [569, 259] width 17 height 9
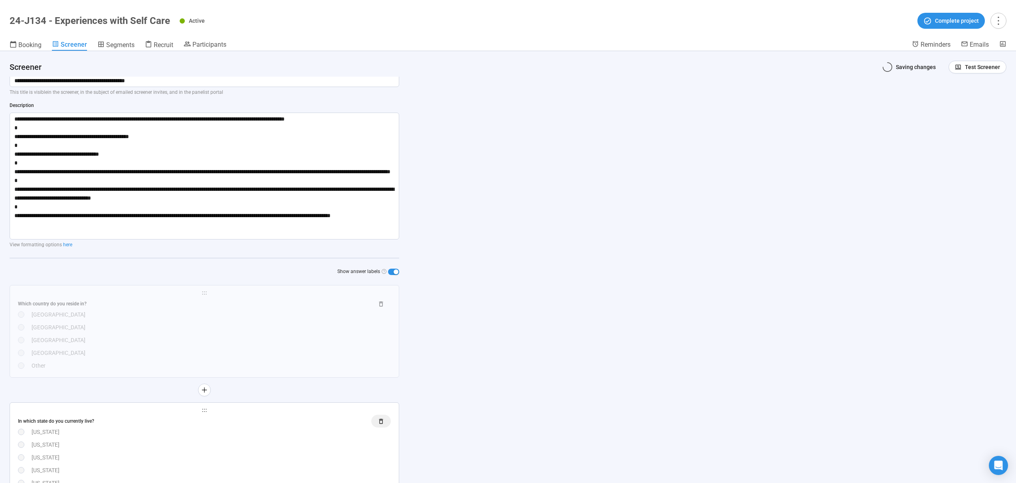
click at [383, 422] on icon "button" at bounding box center [381, 421] width 7 height 7
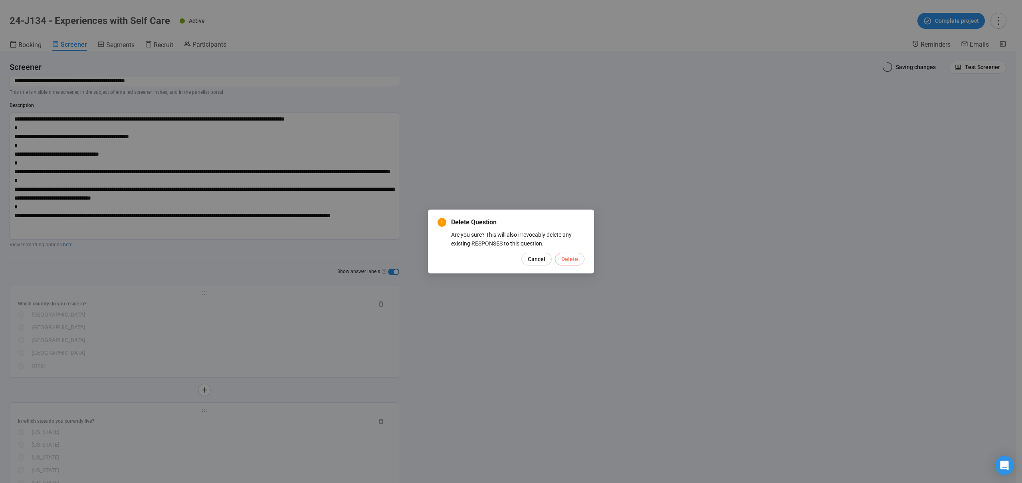
click at [574, 262] on span "Delete" at bounding box center [569, 259] width 17 height 9
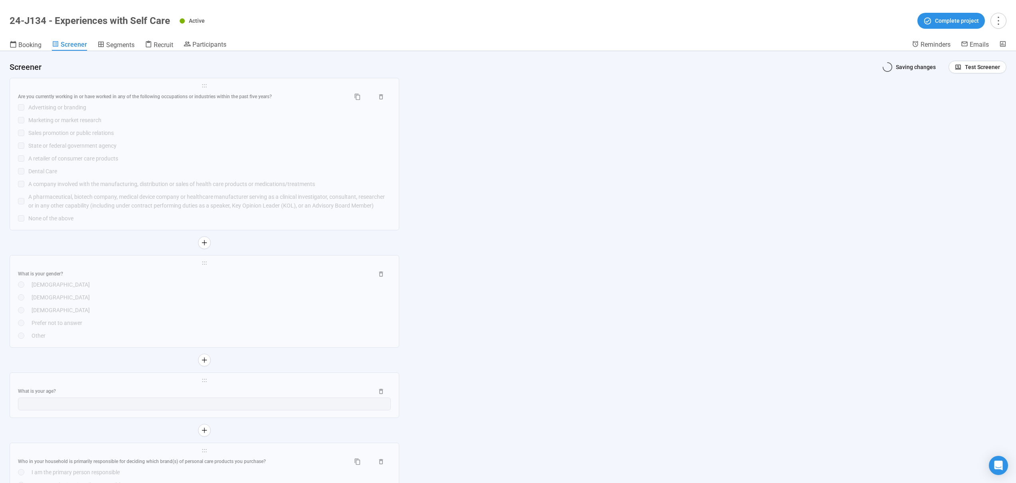
scroll to position [1124, 0]
click at [383, 213] on div "None of the above" at bounding box center [209, 217] width 363 height 9
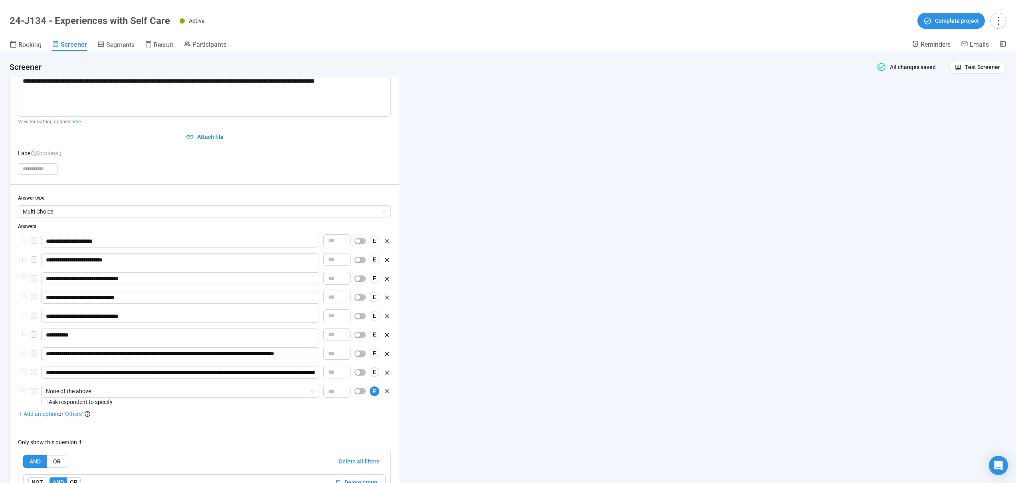
scroll to position [750, 0]
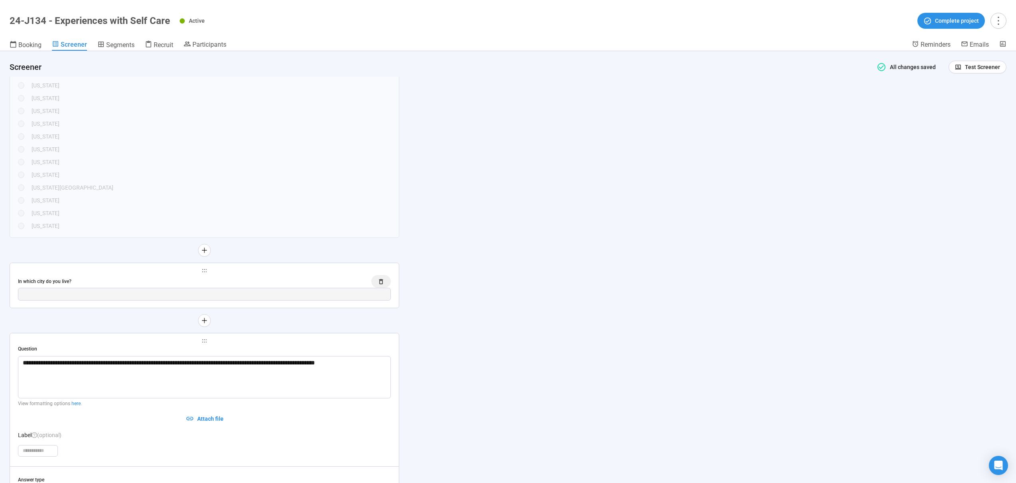
click at [382, 277] on button "button" at bounding box center [381, 281] width 20 height 13
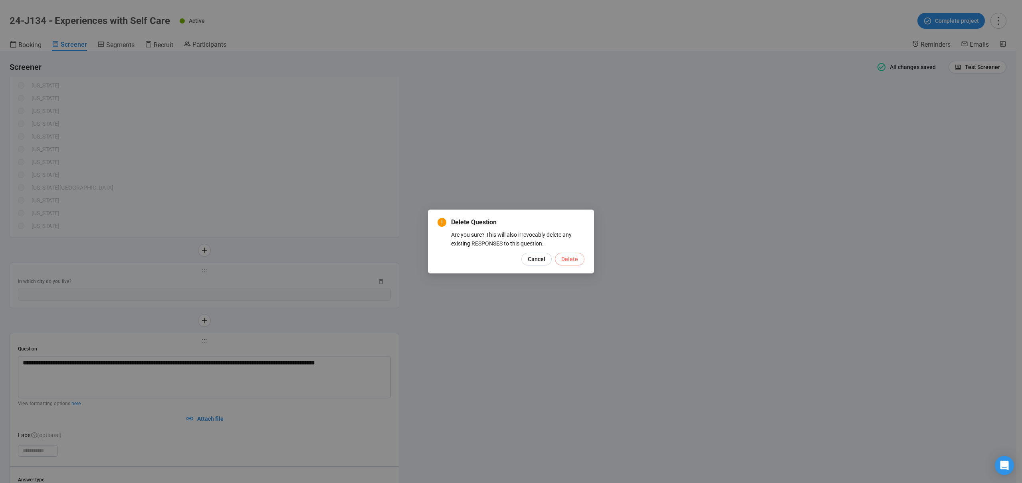
click at [568, 263] on span "Delete" at bounding box center [569, 259] width 17 height 9
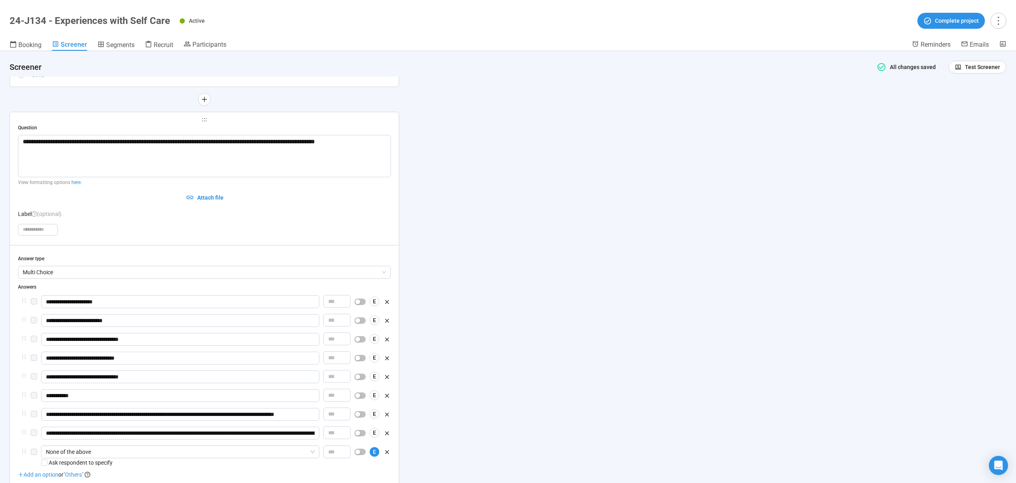
scroll to position [166, 0]
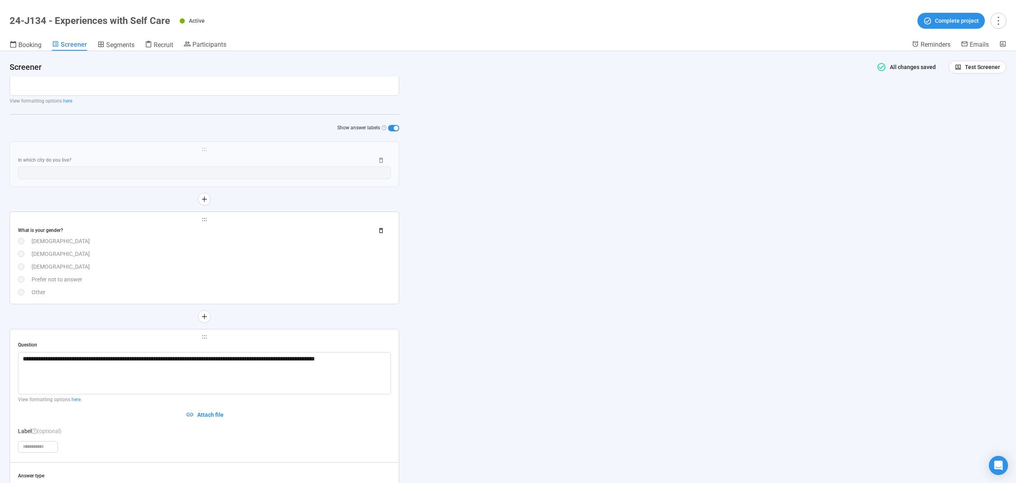
click at [381, 231] on div "**********" at bounding box center [204, 258] width 389 height 92
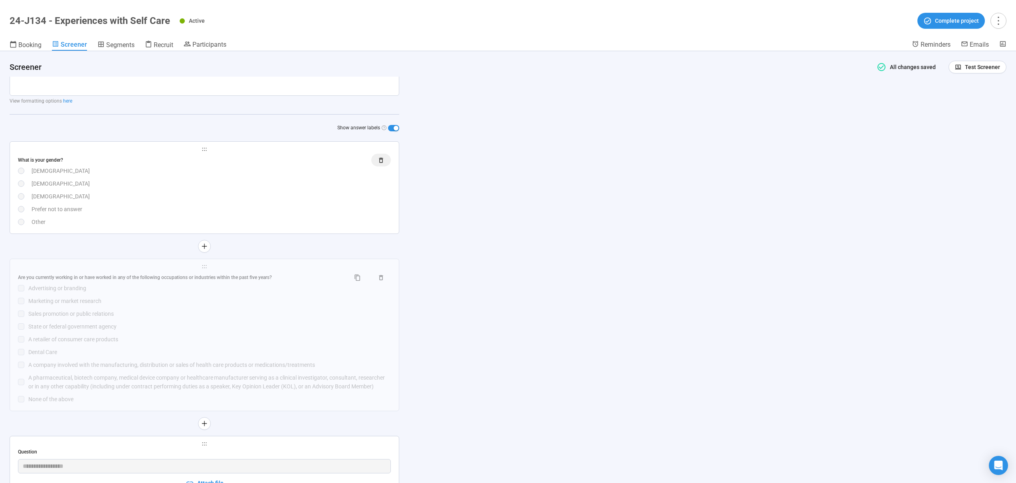
click at [383, 159] on icon "button" at bounding box center [381, 160] width 4 height 5
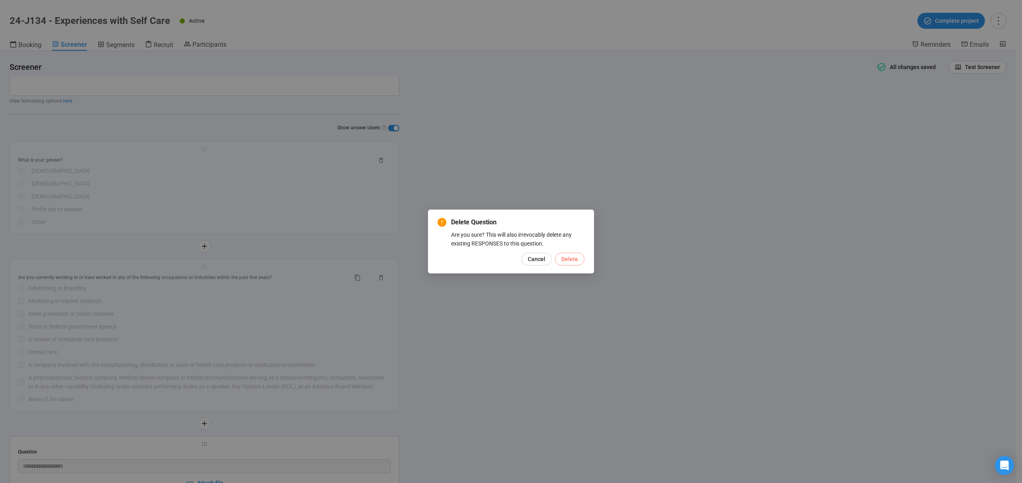
click at [567, 258] on span "Delete" at bounding box center [569, 259] width 17 height 9
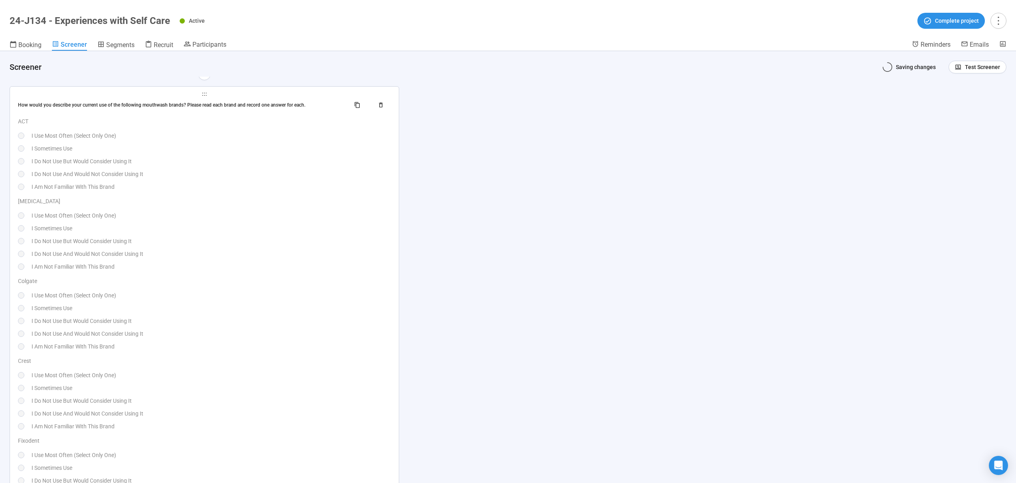
scroll to position [1861, 0]
click at [379, 105] on icon "button" at bounding box center [381, 105] width 7 height 7
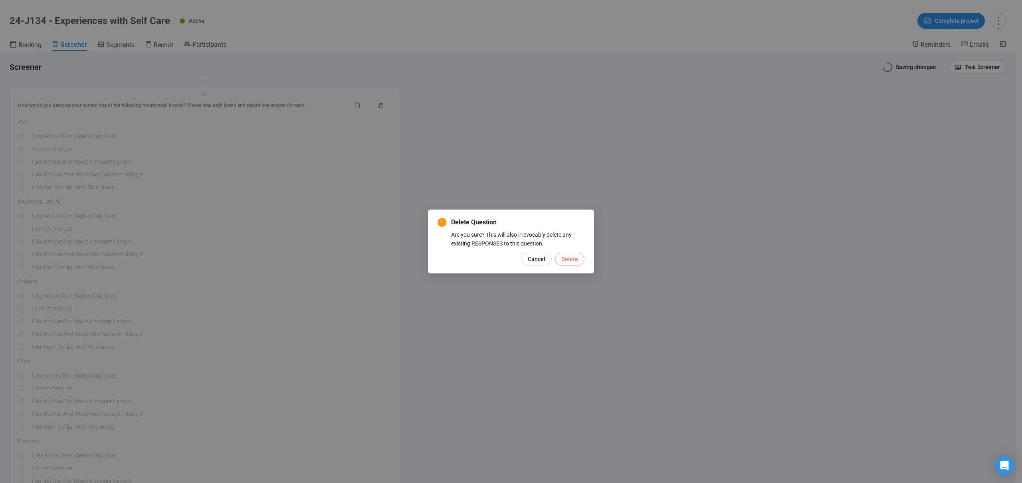
click at [567, 259] on span "Delete" at bounding box center [569, 259] width 17 height 9
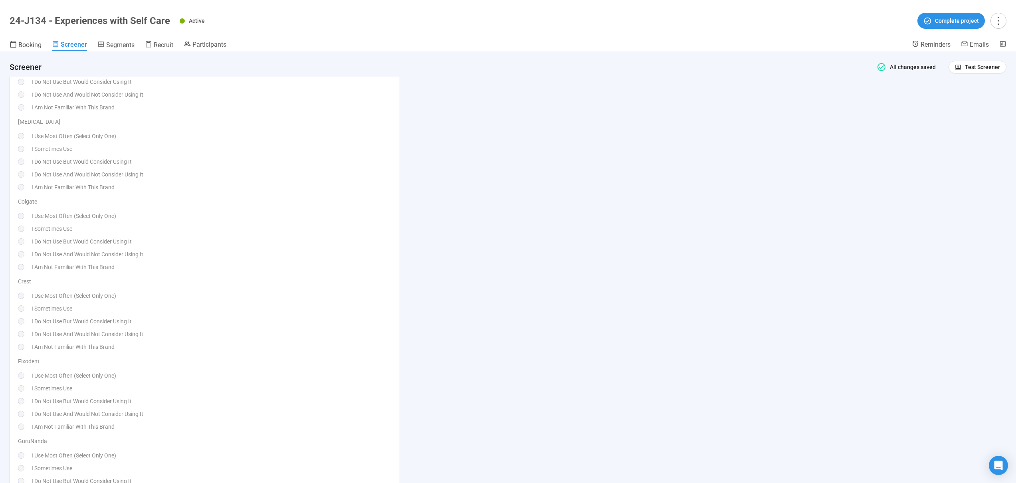
scroll to position [1760, 0]
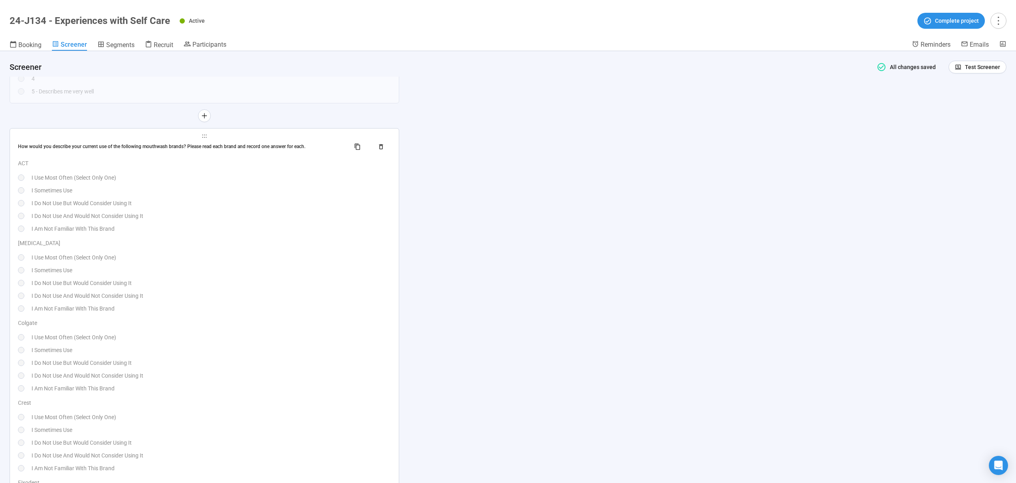
drag, startPoint x: 256, startPoint y: 255, endPoint x: 368, endPoint y: 151, distance: 152.6
click at [256, 255] on div "I Use Most Often (Select Only One)" at bounding box center [211, 257] width 359 height 9
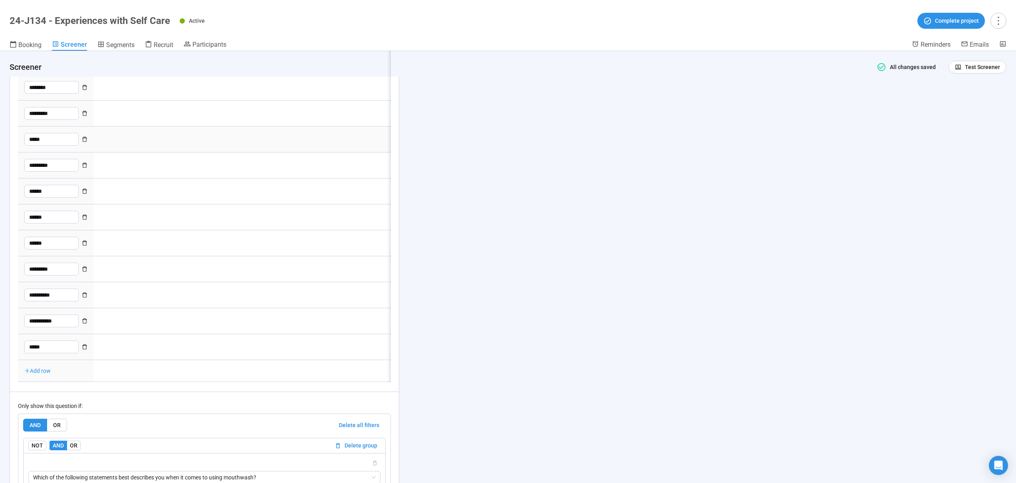
type textarea "*****"
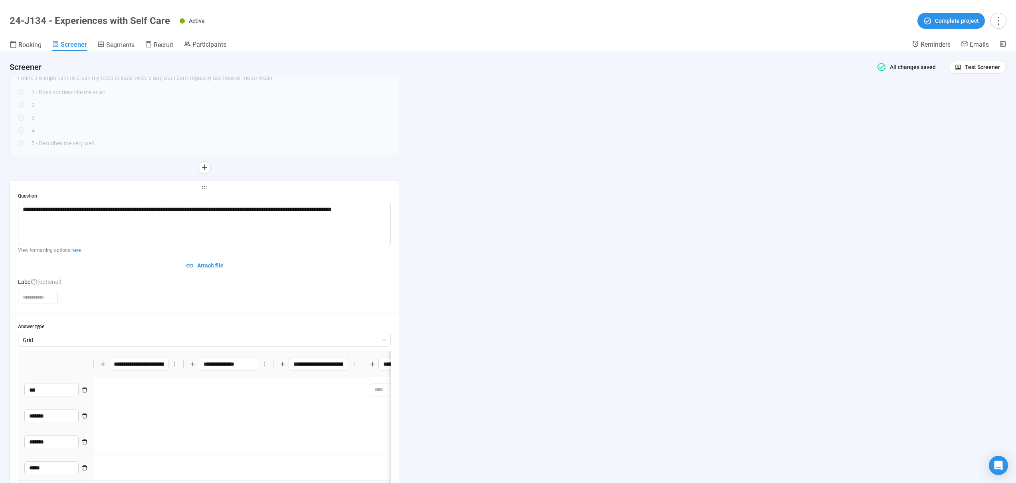
scroll to position [2043, 0]
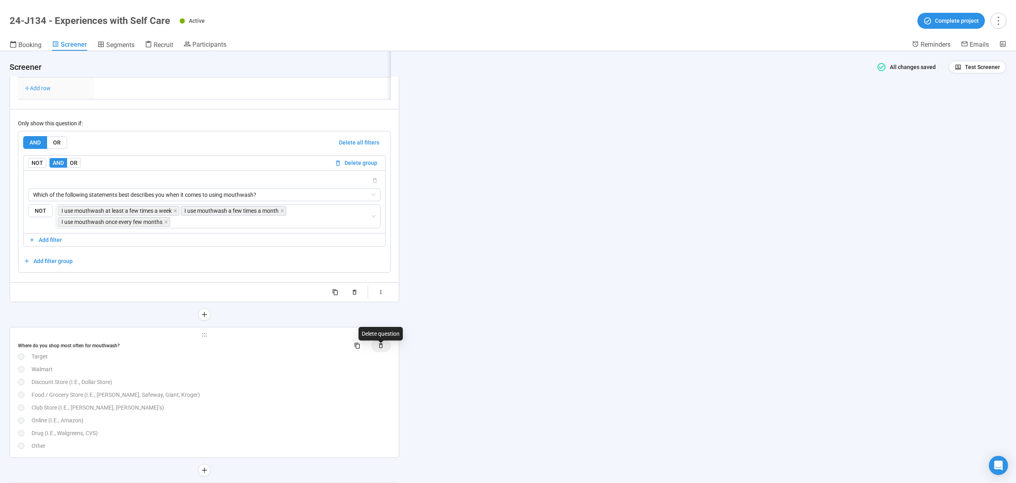
click at [379, 349] on icon "button" at bounding box center [381, 346] width 7 height 7
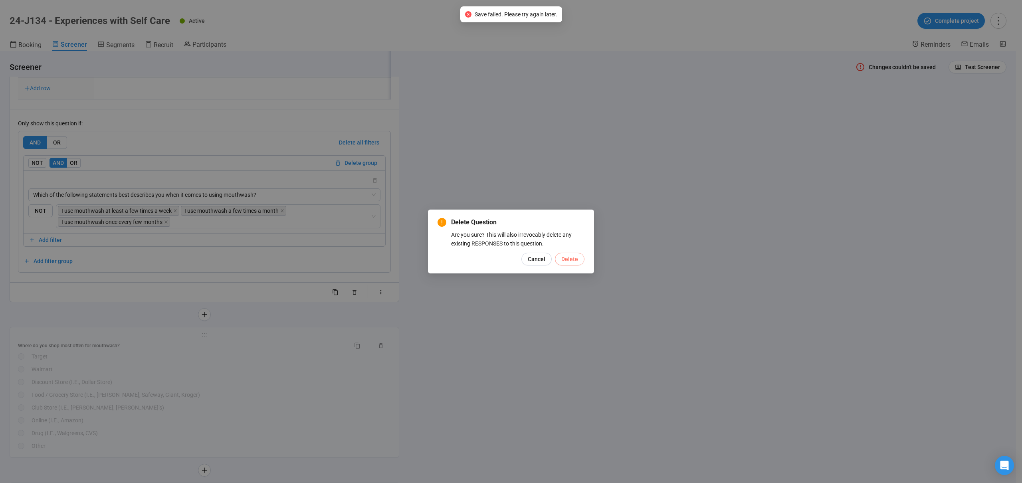
click at [564, 258] on span "Delete" at bounding box center [569, 259] width 17 height 9
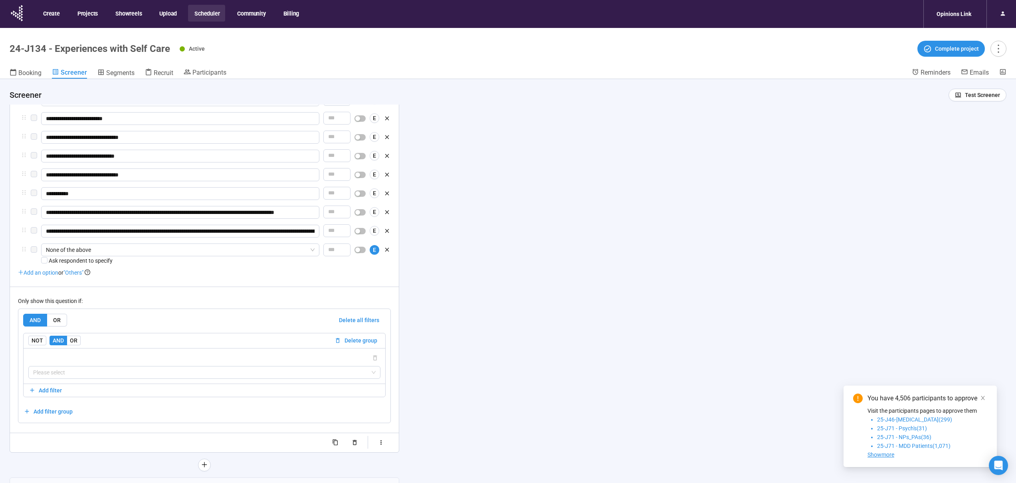
scroll to position [546, 0]
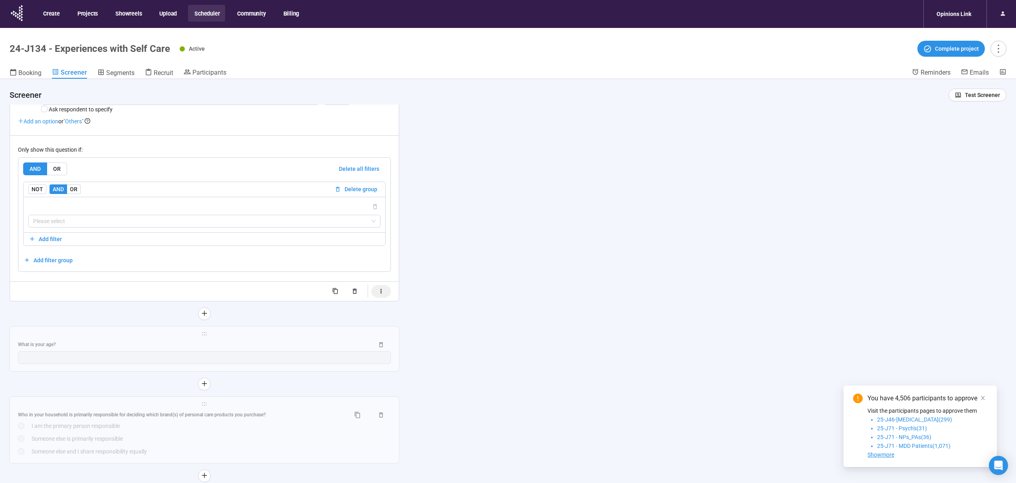
click at [384, 297] on button "button" at bounding box center [381, 291] width 20 height 13
click at [415, 285] on div "**********" at bounding box center [508, 295] width 1016 height 432
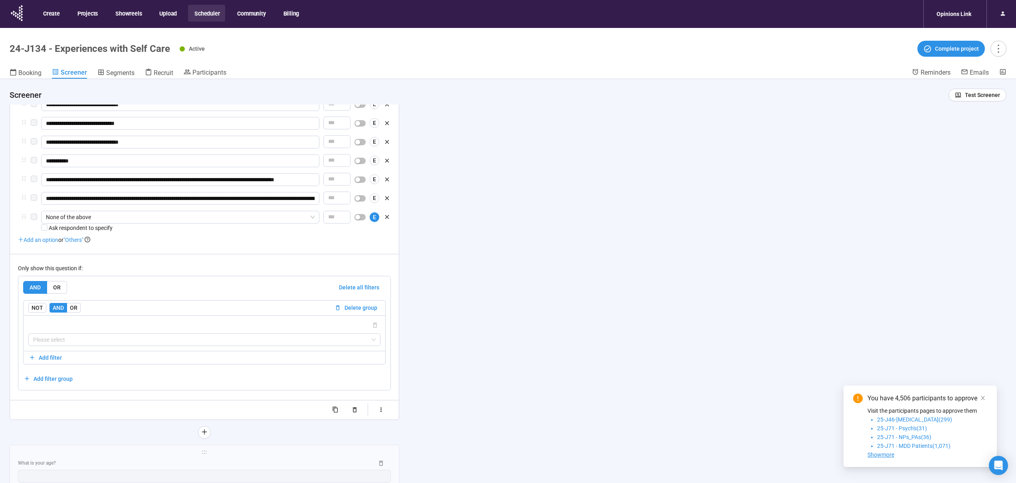
scroll to position [490, 0]
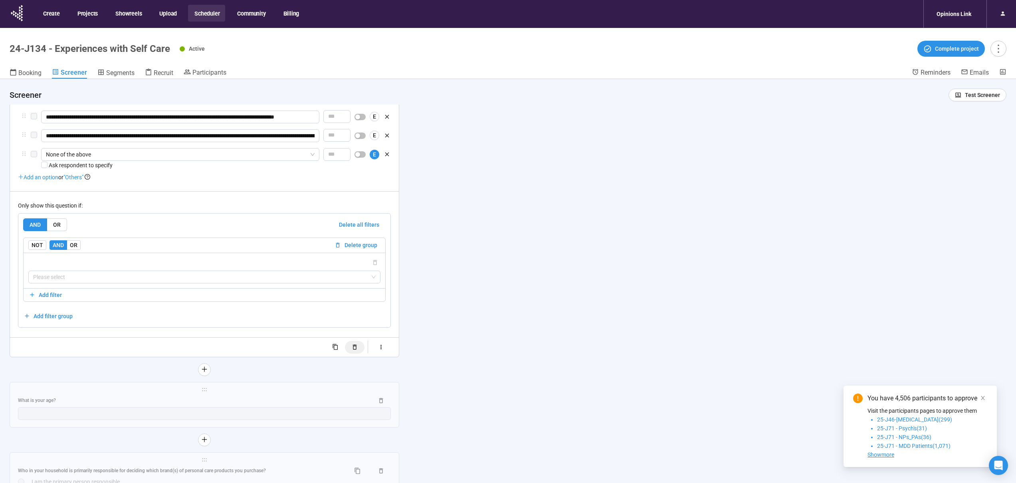
click at [353, 354] on button "button" at bounding box center [355, 347] width 20 height 13
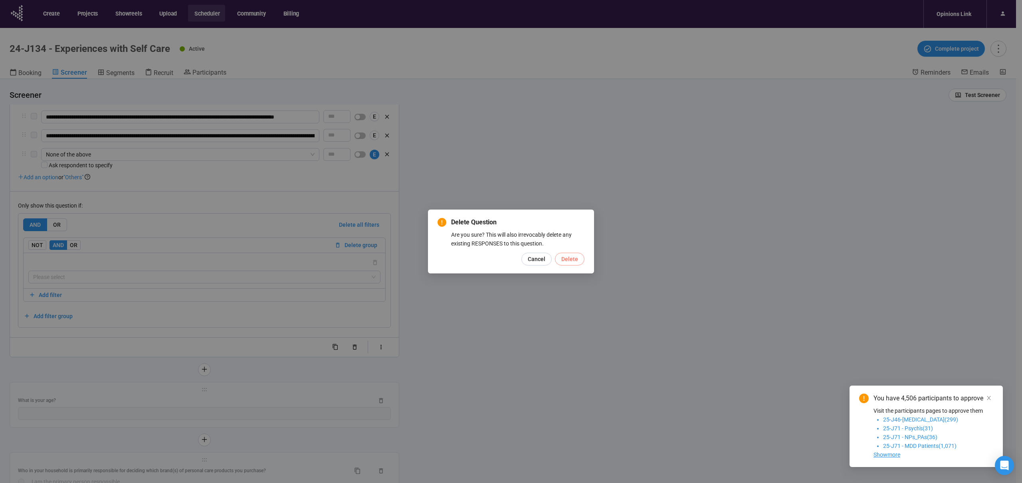
click at [575, 259] on span "Delete" at bounding box center [569, 259] width 17 height 9
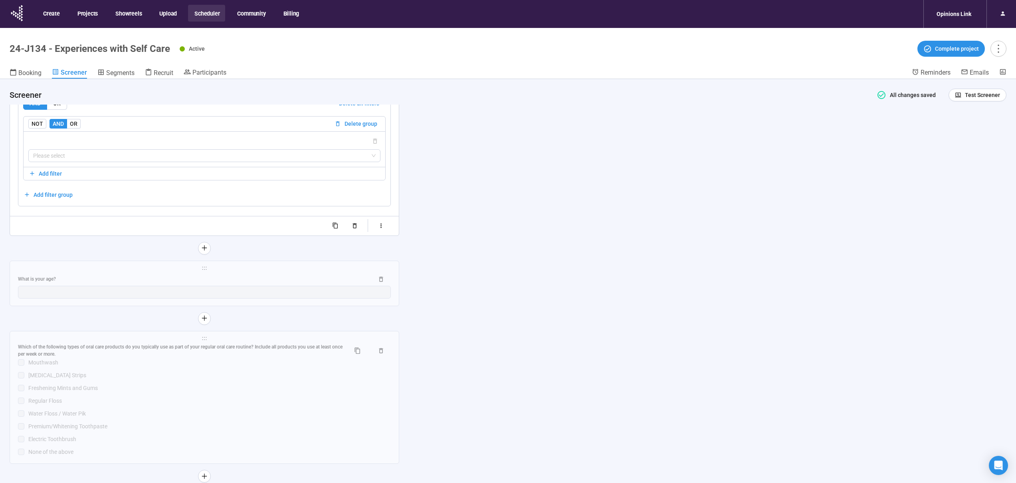
scroll to position [684, 0]
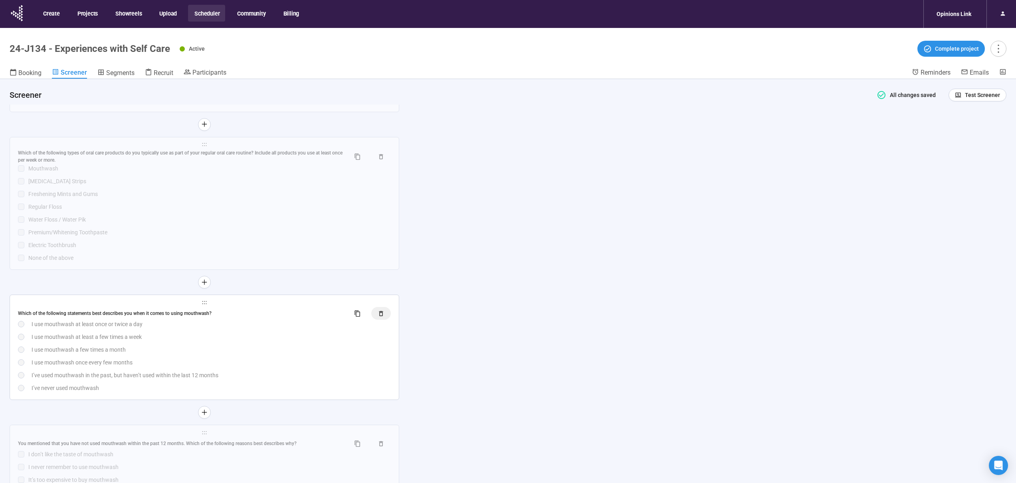
click at [381, 313] on icon "button" at bounding box center [381, 313] width 4 height 5
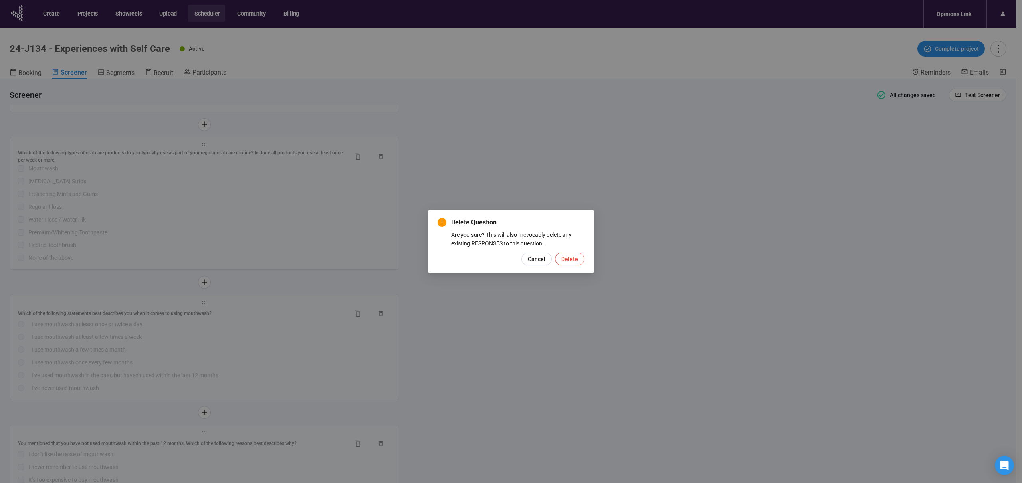
drag, startPoint x: 564, startPoint y: 256, endPoint x: 545, endPoint y: 248, distance: 20.4
click at [564, 256] on span "Delete" at bounding box center [569, 259] width 17 height 9
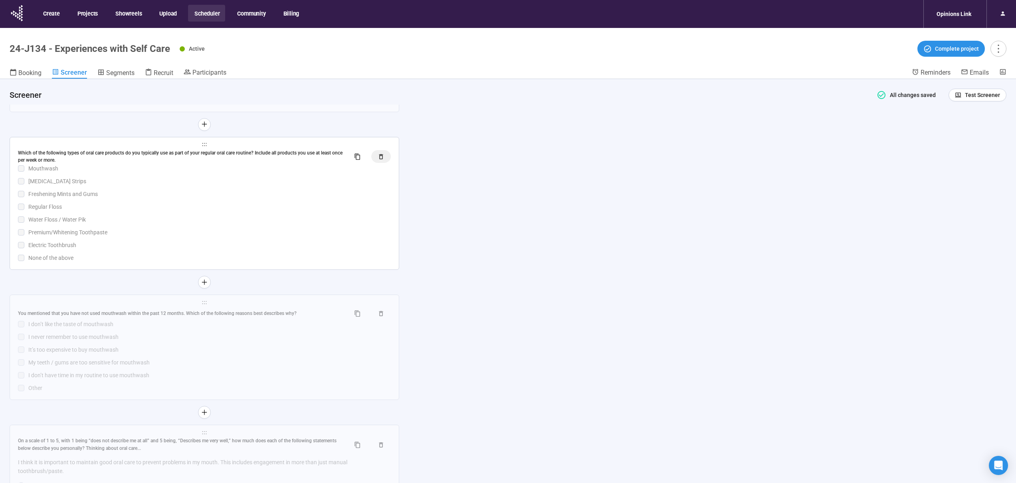
click at [383, 156] on icon "button" at bounding box center [381, 156] width 7 height 7
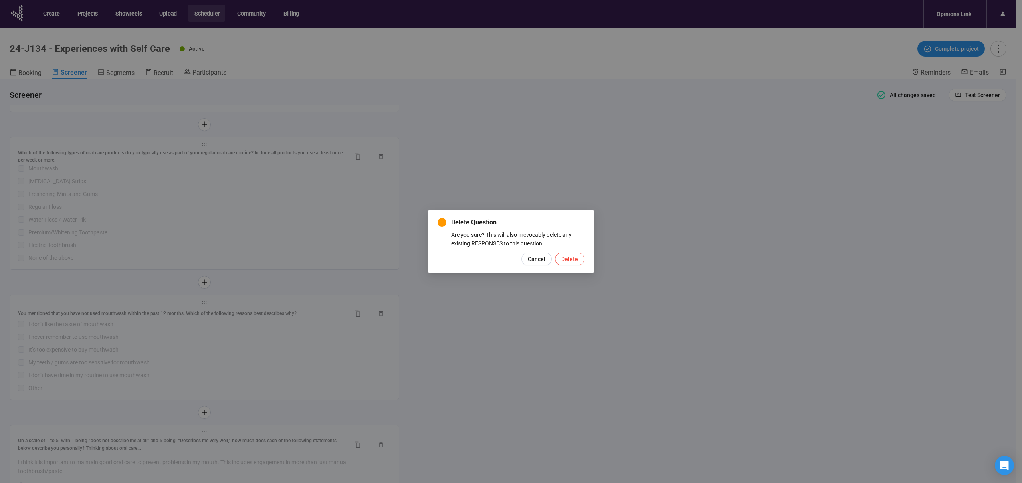
click at [579, 262] on button "Delete" at bounding box center [570, 259] width 30 height 13
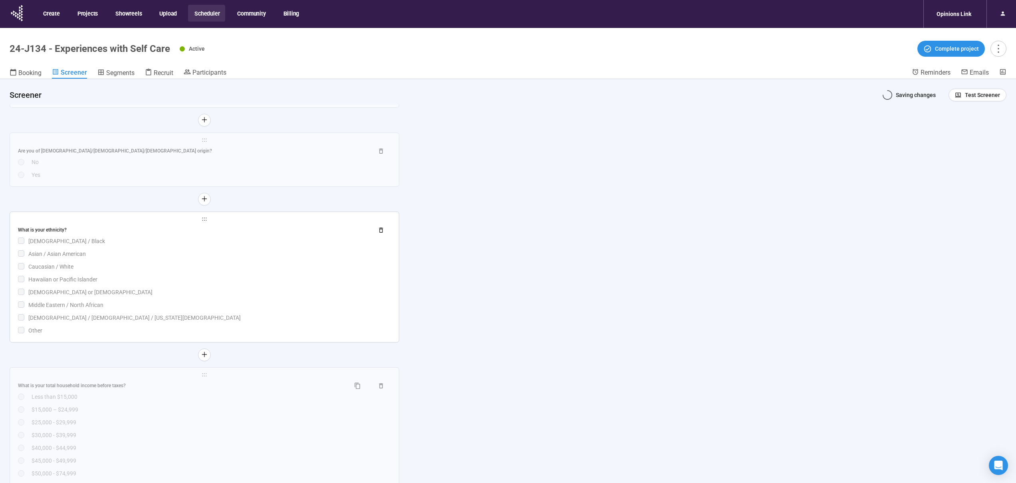
scroll to position [3210, 0]
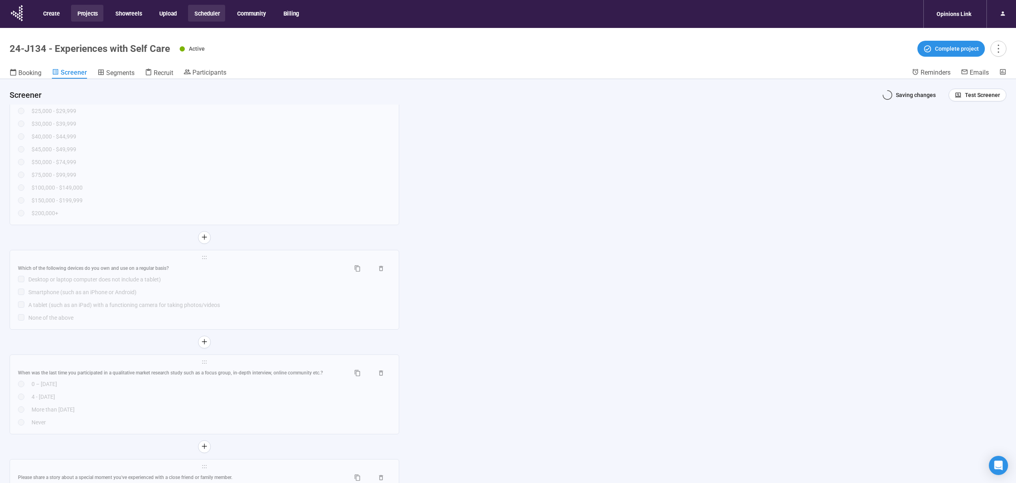
click at [77, 10] on button "Projects" at bounding box center [87, 13] width 32 height 17
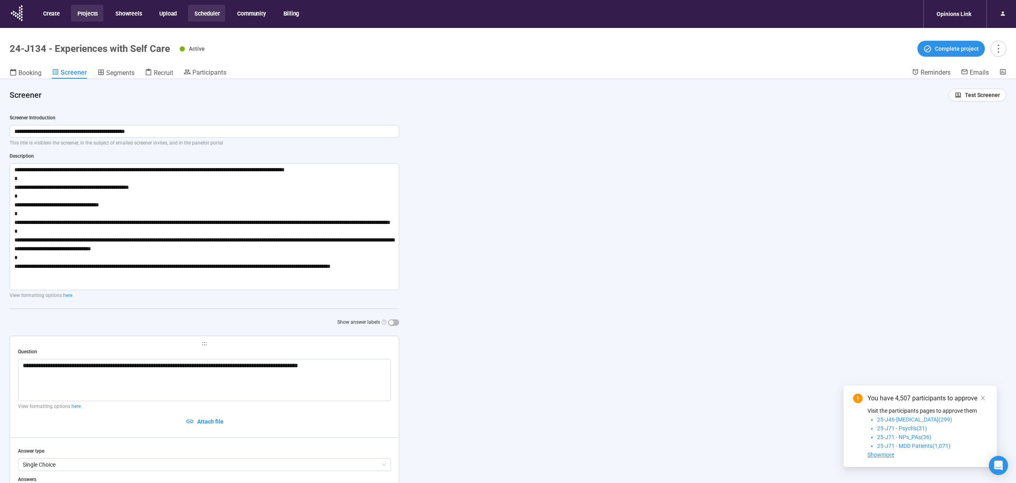
click at [86, 12] on button "Projects" at bounding box center [87, 13] width 32 height 17
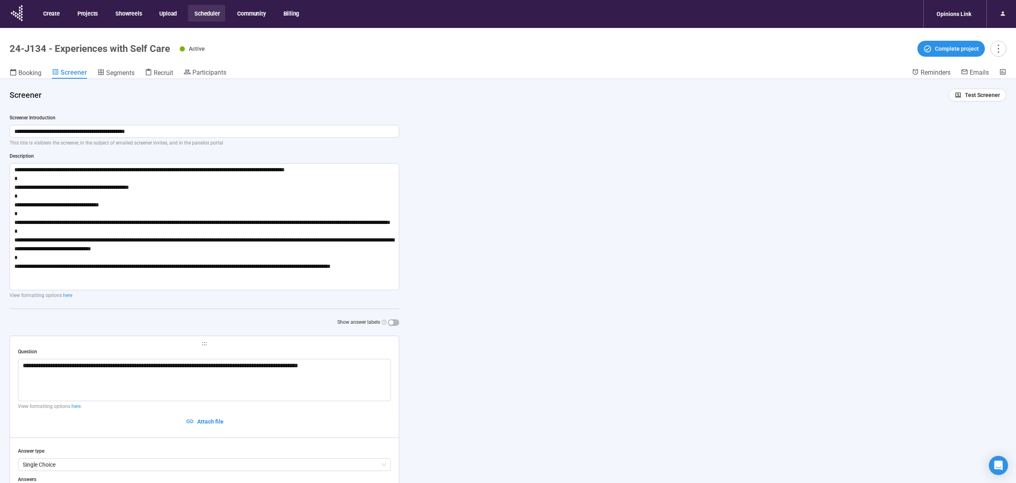
click at [212, 10] on button "Scheduler" at bounding box center [206, 13] width 37 height 17
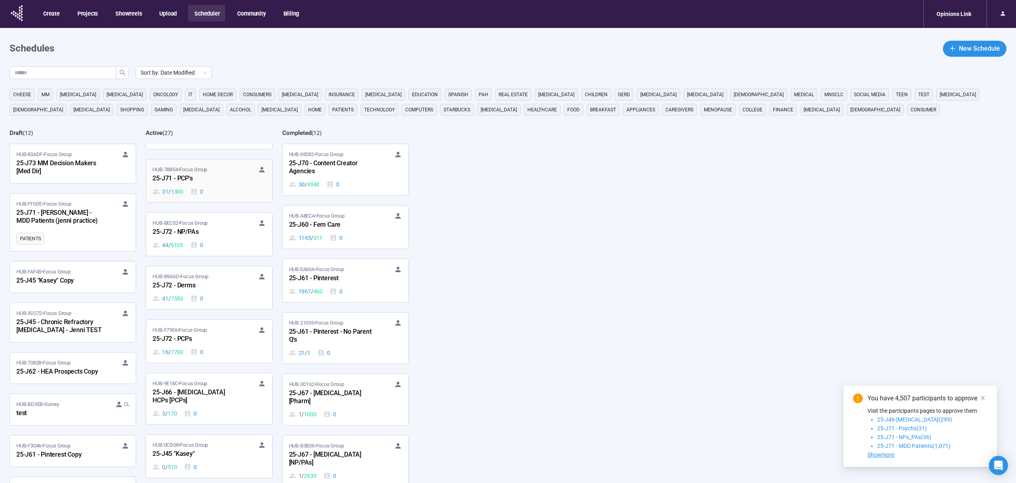
scroll to position [819, 0]
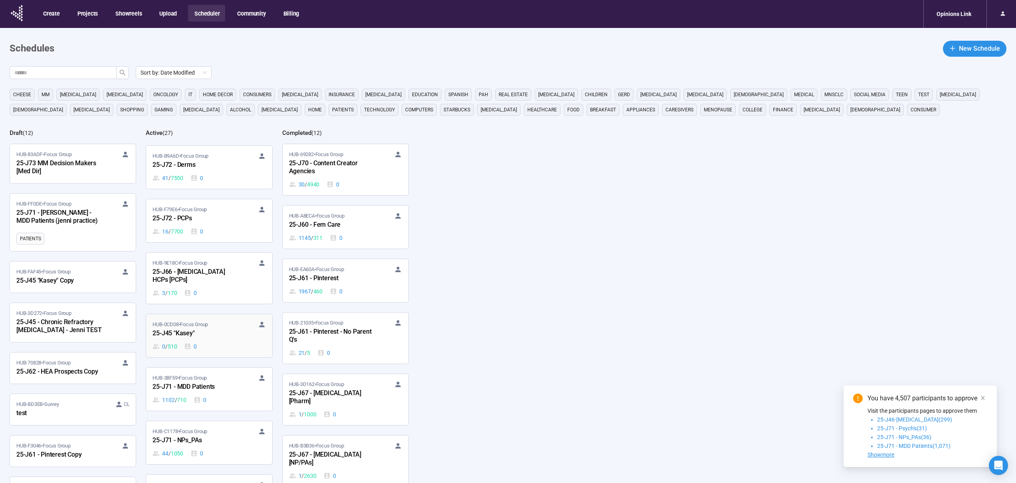
click at [230, 329] on div "25-J45 "Kasey"" at bounding box center [197, 334] width 88 height 10
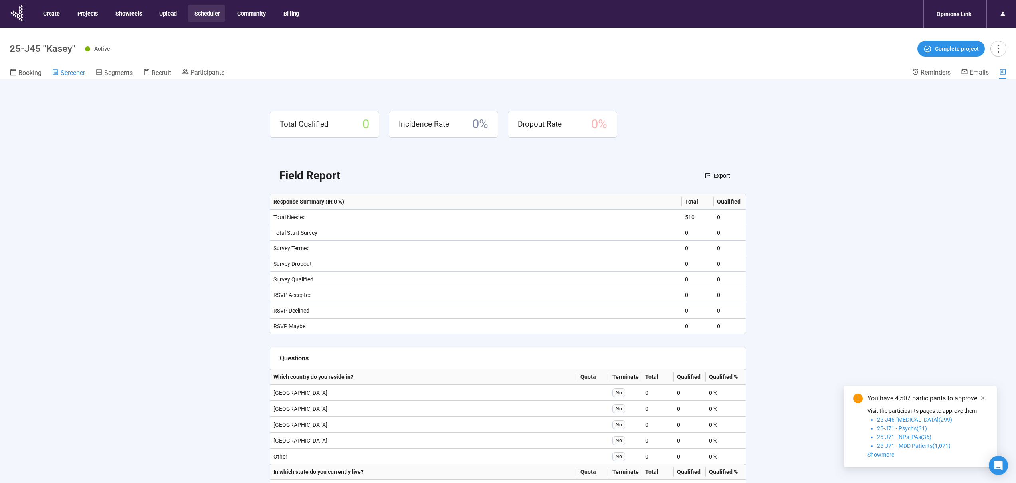
click at [71, 71] on span "Screener" at bounding box center [73, 73] width 24 height 8
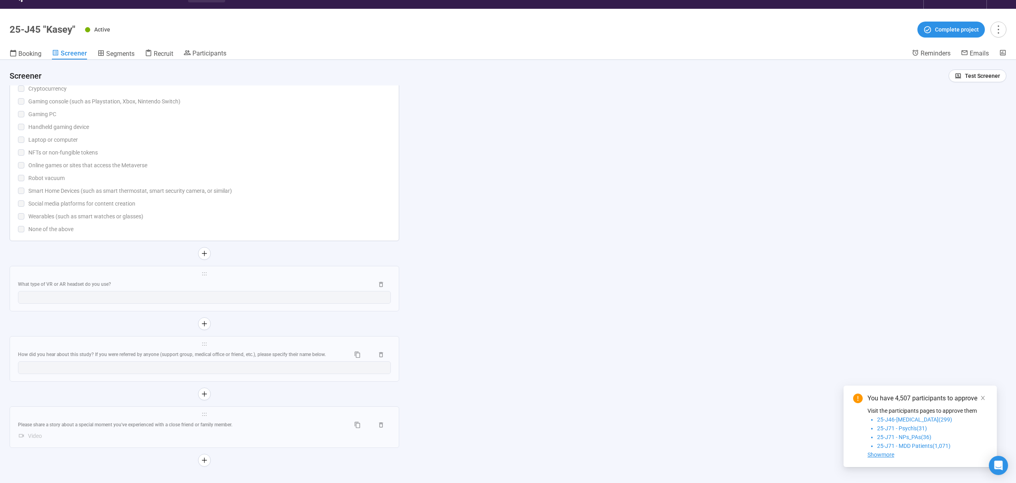
scroll to position [28, 0]
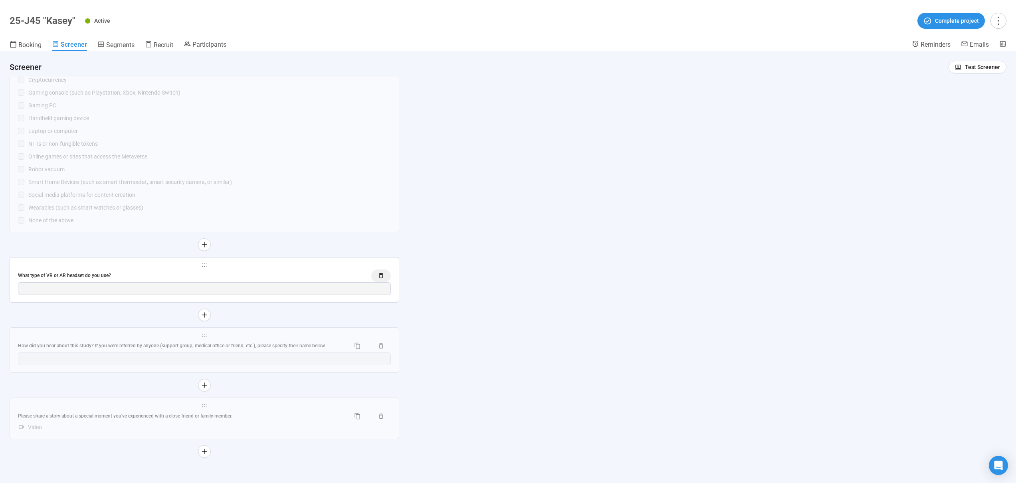
click at [383, 272] on icon "button" at bounding box center [381, 275] width 7 height 7
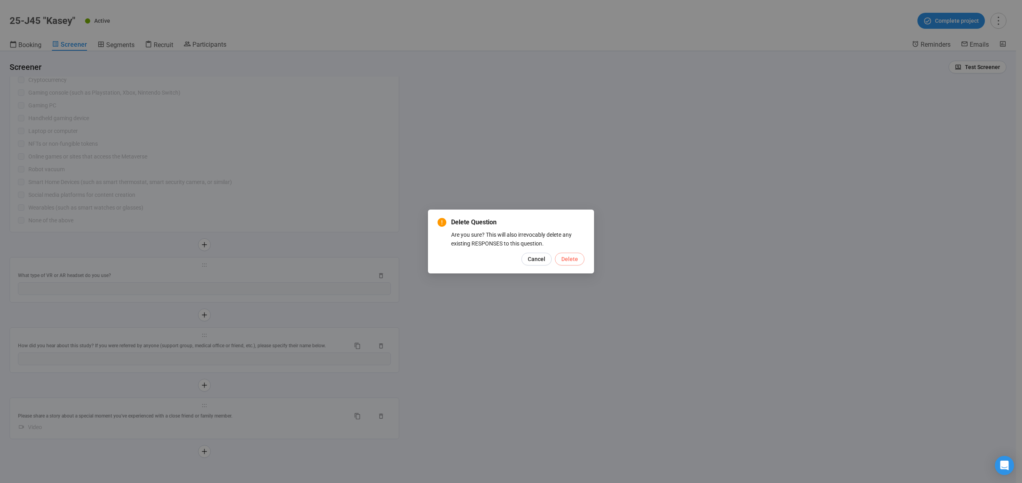
click at [575, 260] on span "Delete" at bounding box center [569, 259] width 17 height 9
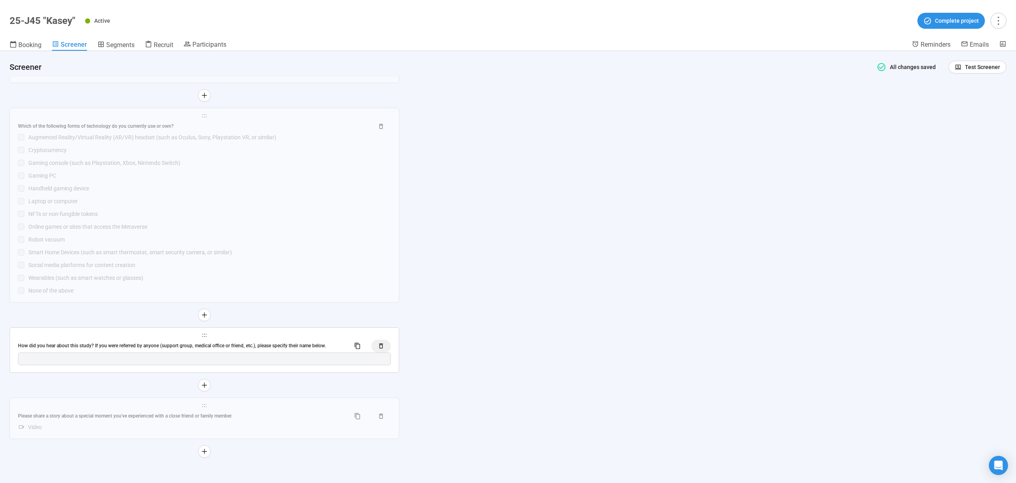
scroll to position [1573, 0]
click at [384, 347] on button "button" at bounding box center [381, 346] width 20 height 13
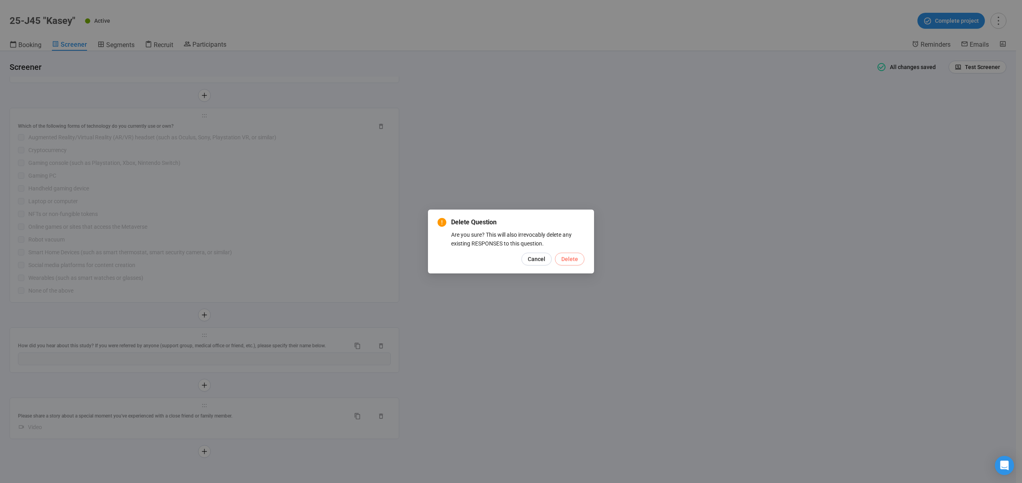
click at [570, 261] on span "Delete" at bounding box center [569, 259] width 17 height 9
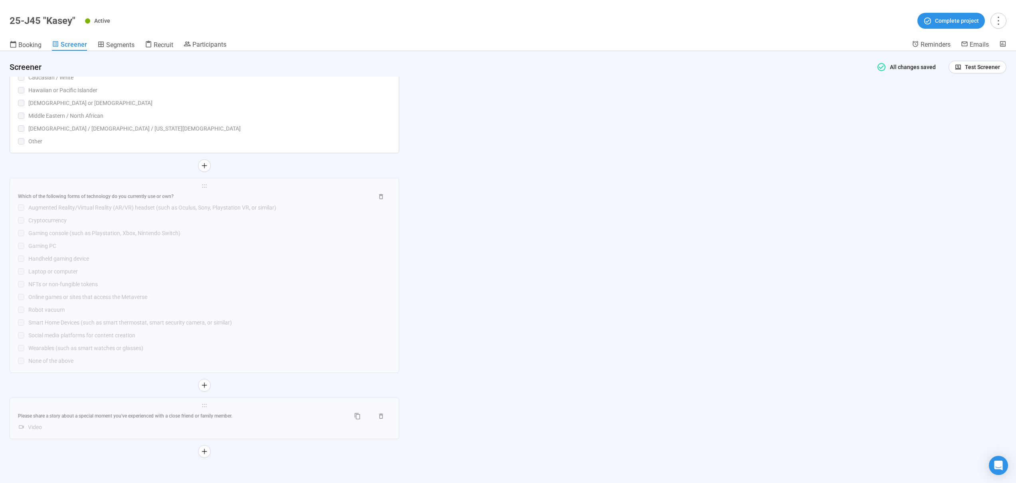
scroll to position [1503, 0]
click at [378, 197] on icon "button" at bounding box center [381, 196] width 7 height 7
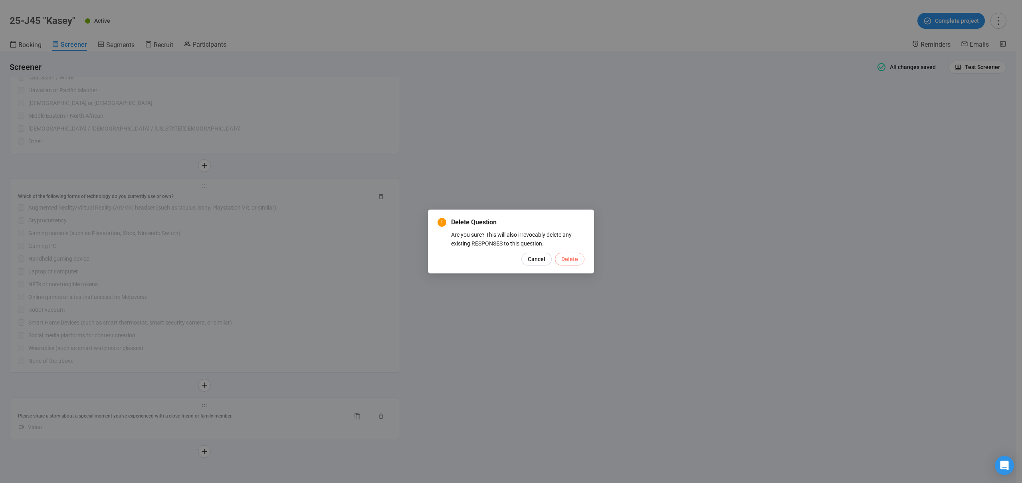
click at [567, 258] on span "Delete" at bounding box center [569, 259] width 17 height 9
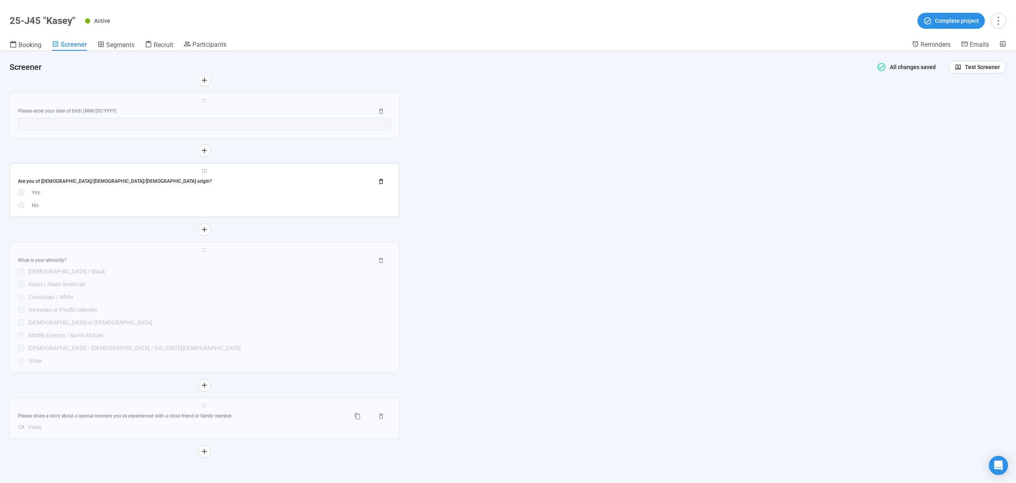
scroll to position [1283, 0]
click at [382, 183] on icon "button" at bounding box center [381, 181] width 7 height 7
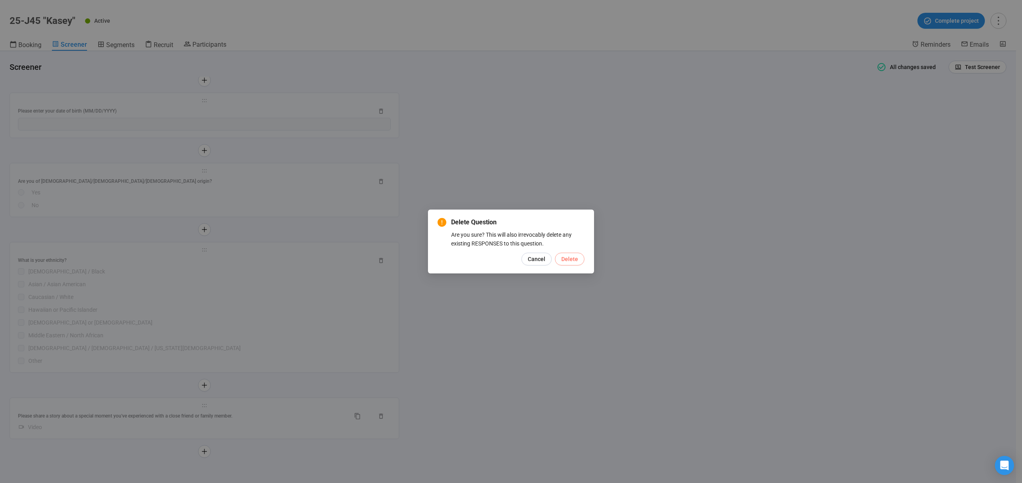
click at [583, 256] on button "Delete" at bounding box center [570, 259] width 30 height 13
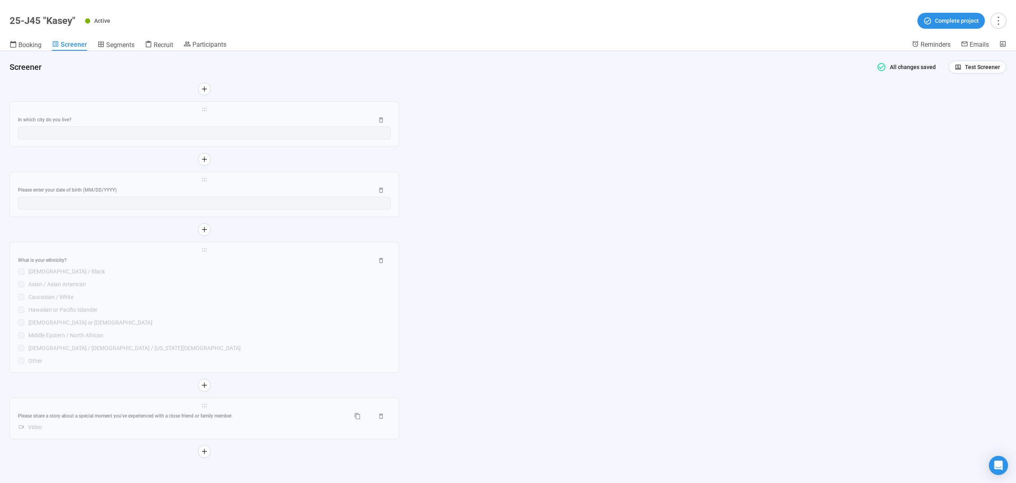
scroll to position [1204, 0]
click at [384, 190] on button "button" at bounding box center [381, 190] width 20 height 13
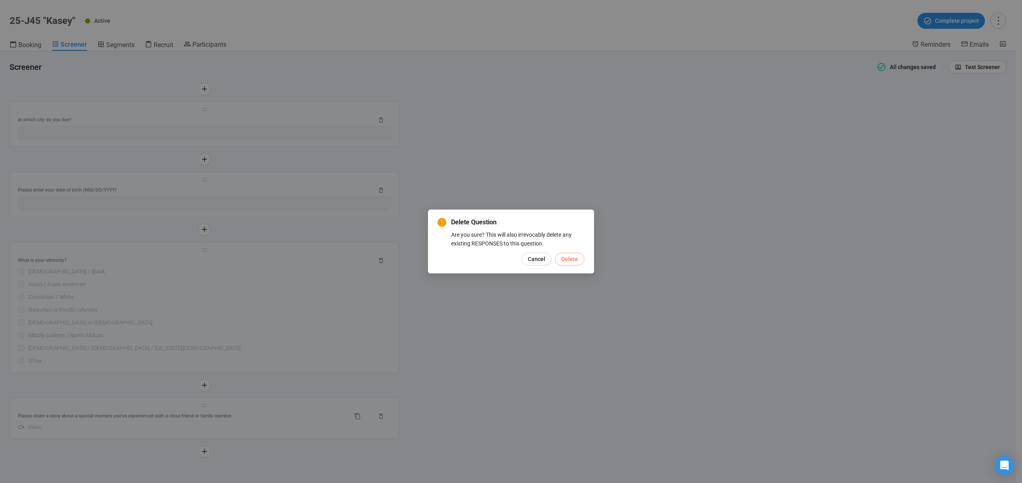
click at [581, 260] on button "Delete" at bounding box center [570, 259] width 30 height 13
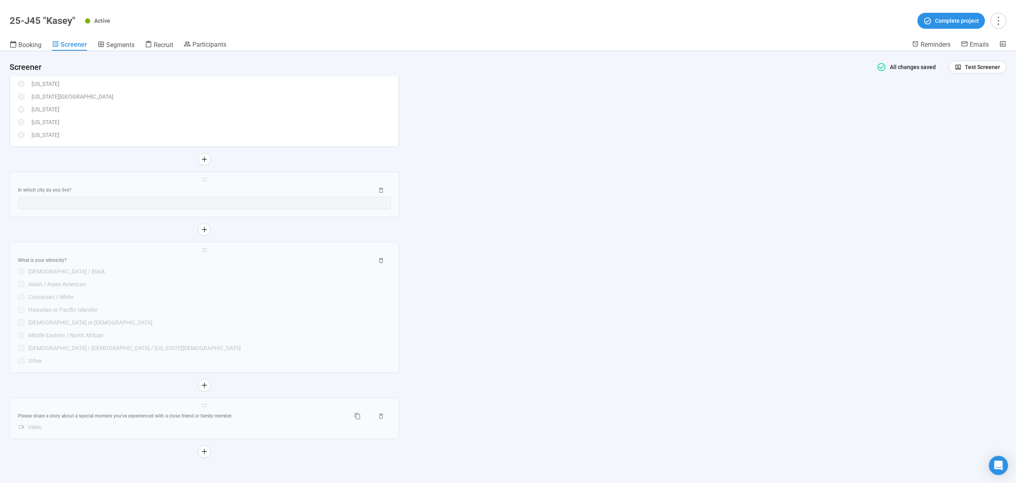
scroll to position [1134, 0]
click at [383, 187] on icon "button" at bounding box center [381, 190] width 7 height 7
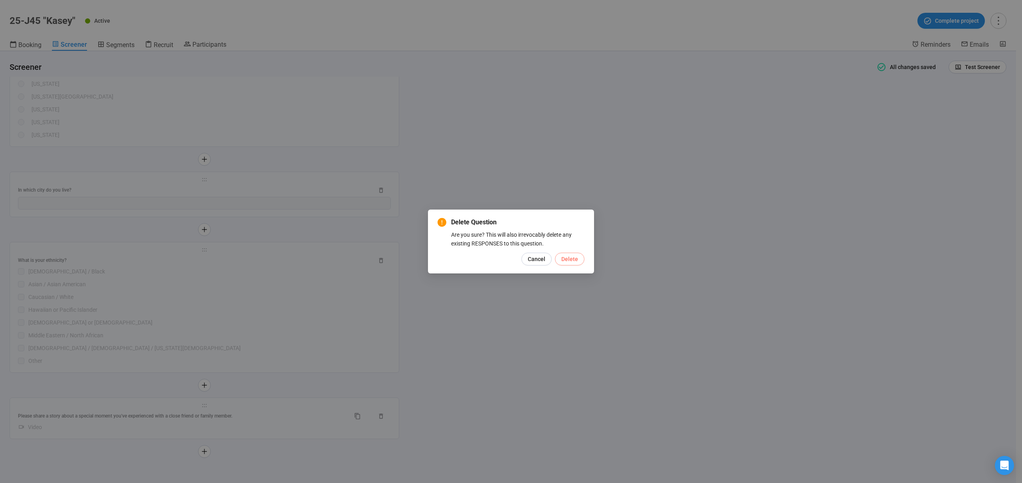
click at [565, 259] on span "Delete" at bounding box center [569, 259] width 17 height 9
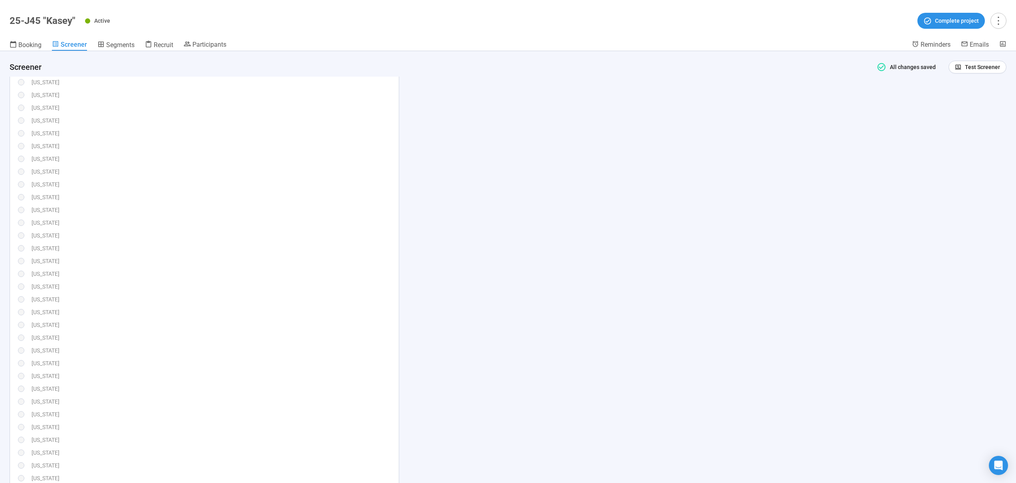
scroll to position [412, 0]
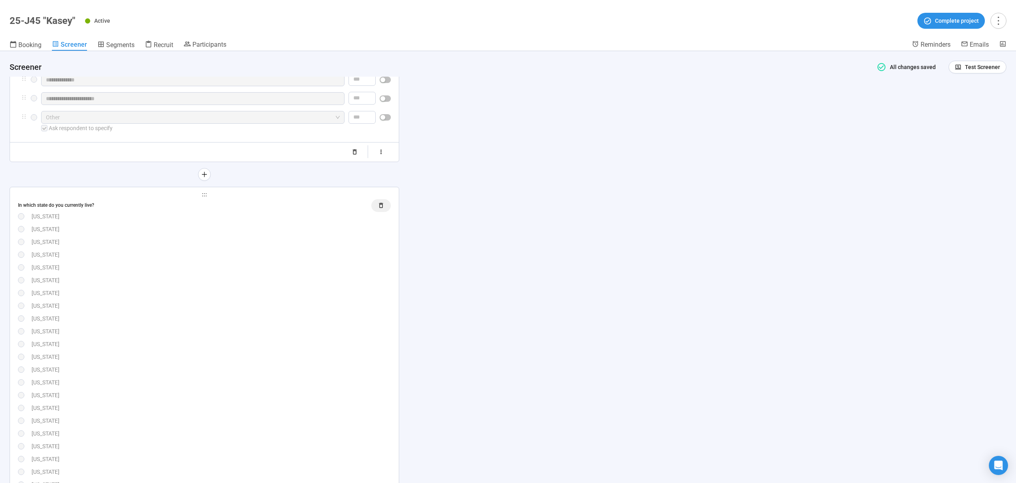
click at [383, 204] on icon "button" at bounding box center [381, 205] width 7 height 7
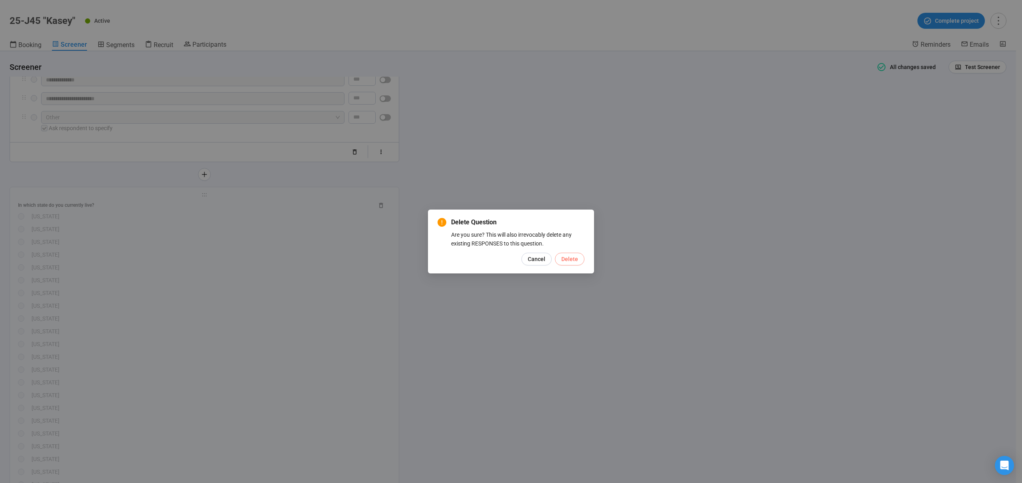
click at [573, 257] on span "Delete" at bounding box center [569, 259] width 17 height 9
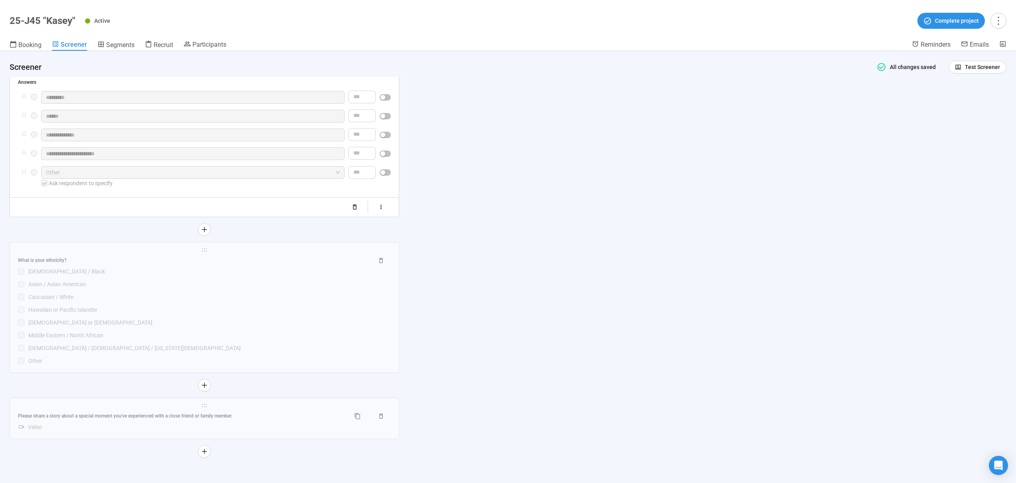
scroll to position [202, 0]
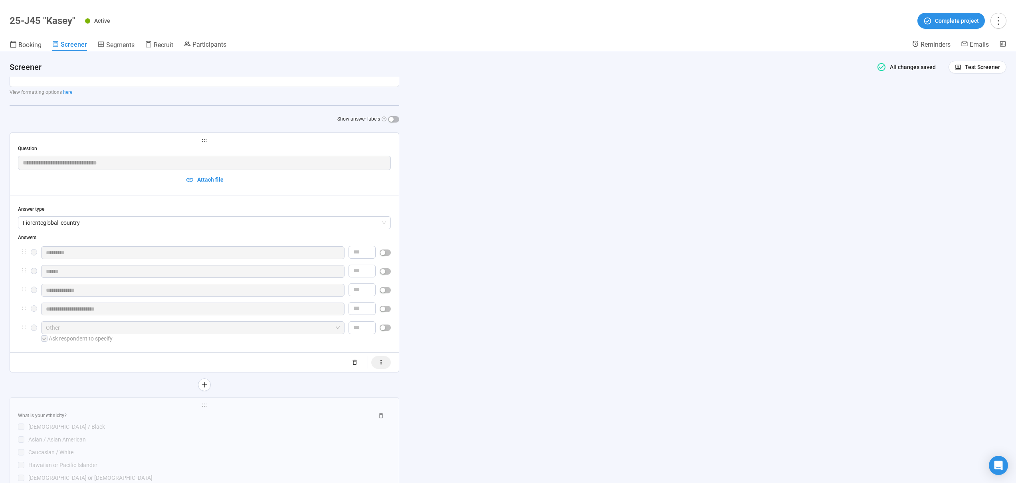
click at [381, 366] on icon "button" at bounding box center [381, 362] width 7 height 7
drag, startPoint x: 455, startPoint y: 375, endPoint x: 390, endPoint y: 365, distance: 65.1
click at [454, 375] on div "**********" at bounding box center [508, 267] width 1016 height 432
click at [357, 363] on icon "button" at bounding box center [354, 362] width 7 height 7
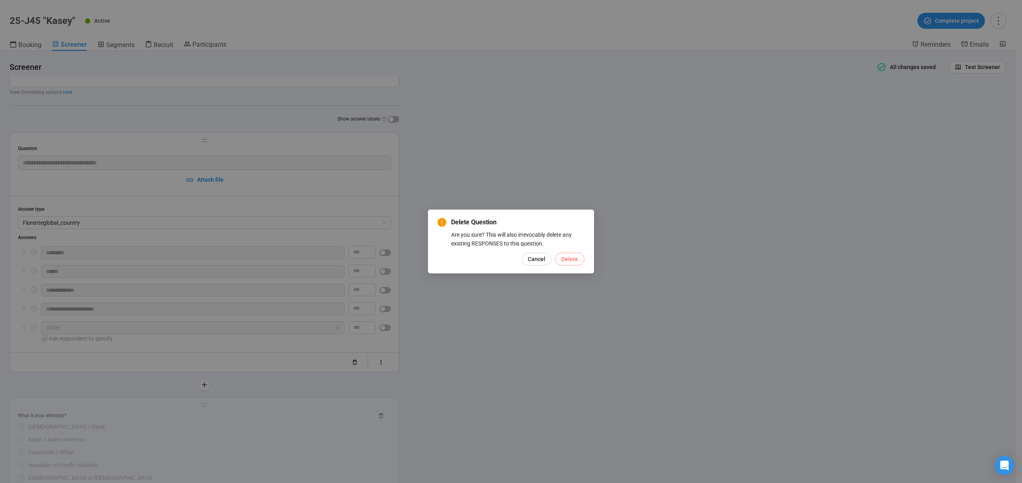
click at [566, 260] on span "Delete" at bounding box center [569, 259] width 17 height 9
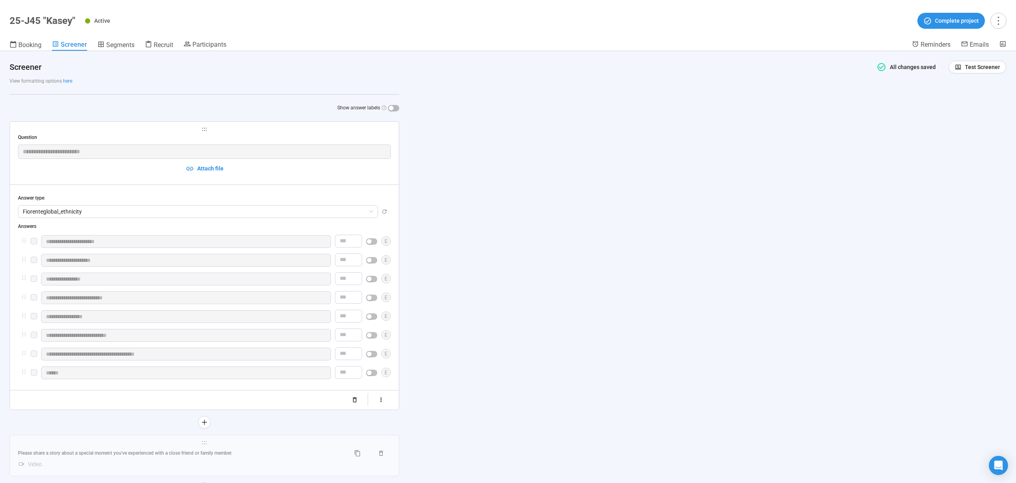
scroll to position [214, 0]
click at [356, 402] on icon "button" at bounding box center [354, 398] width 7 height 7
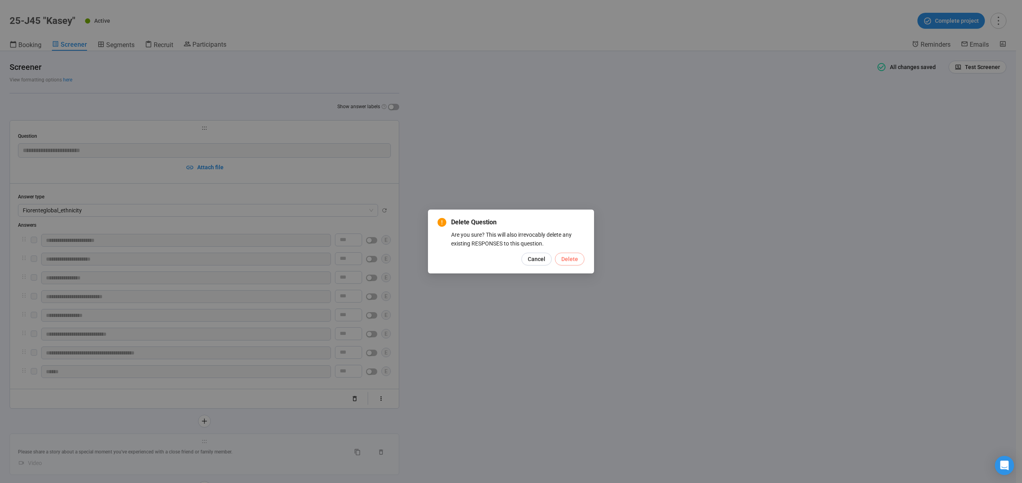
click at [579, 259] on button "Delete" at bounding box center [570, 259] width 30 height 13
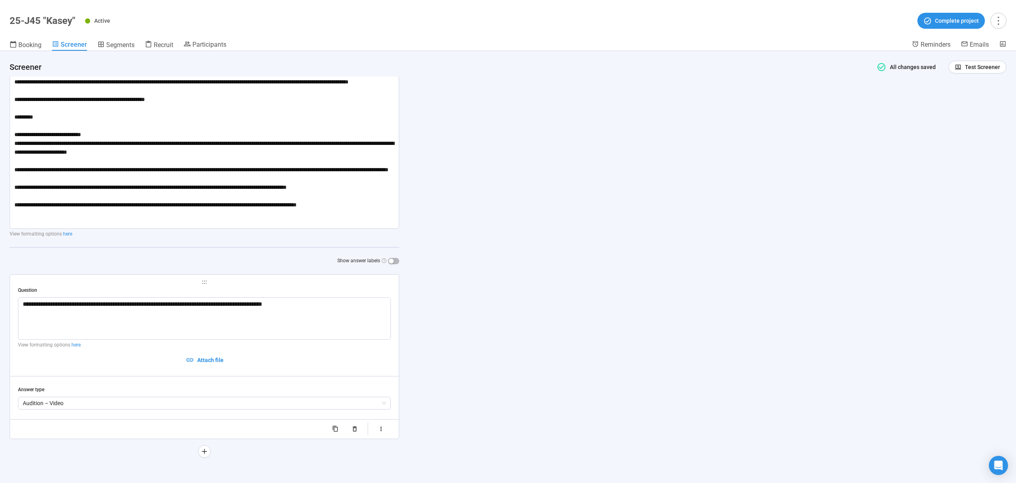
scroll to position [60, 0]
click at [974, 67] on span "Test Screener" at bounding box center [982, 67] width 35 height 9
click at [971, 93] on span "Copy test link" at bounding box center [972, 95] width 44 height 9
click at [164, 42] on span "Recruit" at bounding box center [164, 45] width 20 height 8
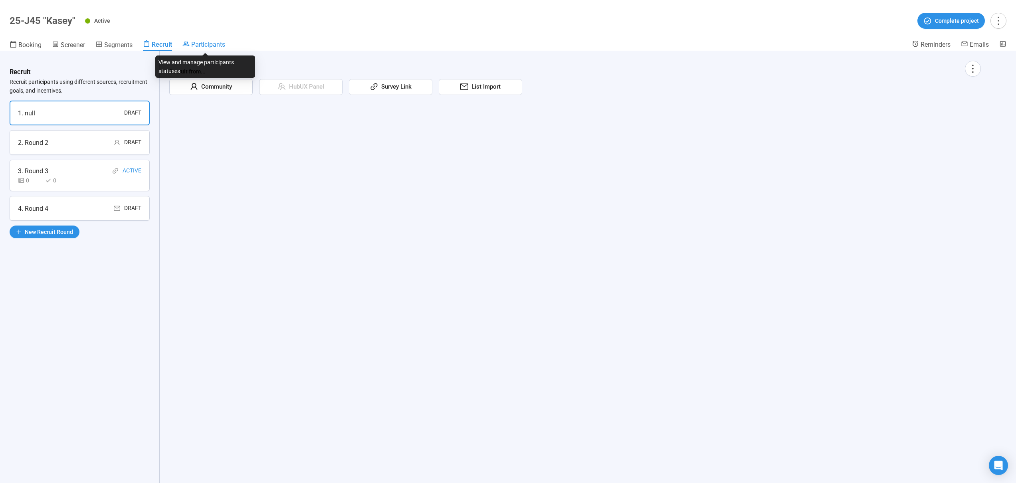
click at [196, 46] on span "Participants" at bounding box center [208, 45] width 34 height 8
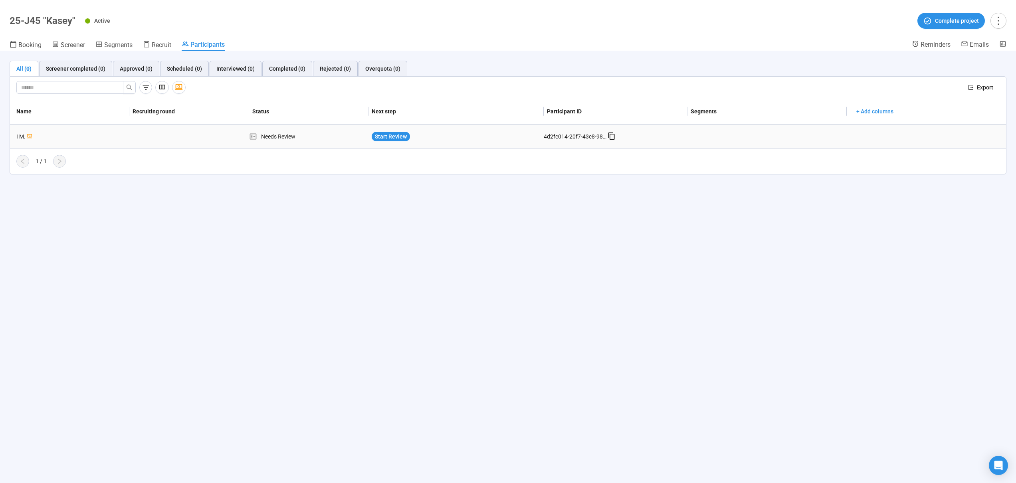
click at [148, 135] on div at bounding box center [159, 136] width 60 height 6
click at [26, 135] on div "I M." at bounding box center [71, 136] width 116 height 9
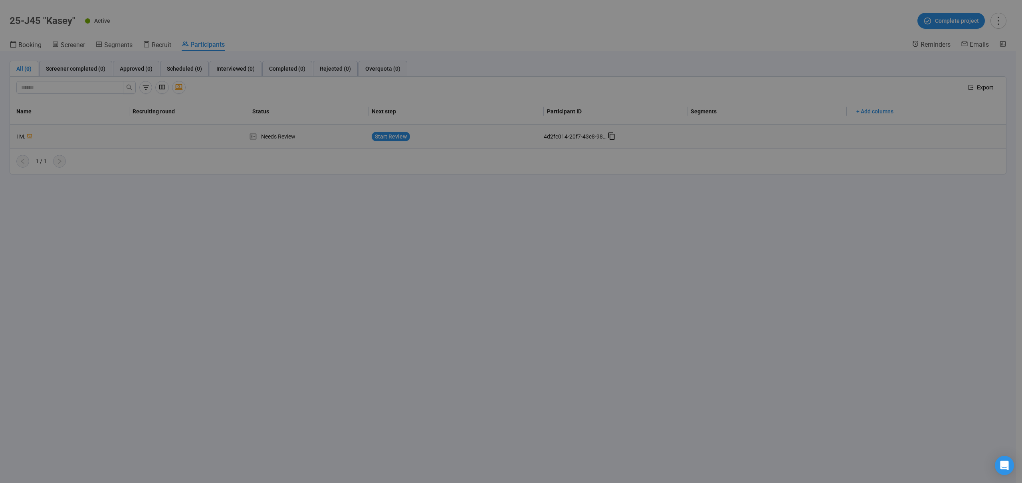
click at [26, 135] on div "I M. Project notes Edit Add notes, i.e. how the last interview went, important …" at bounding box center [511, 241] width 1022 height 483
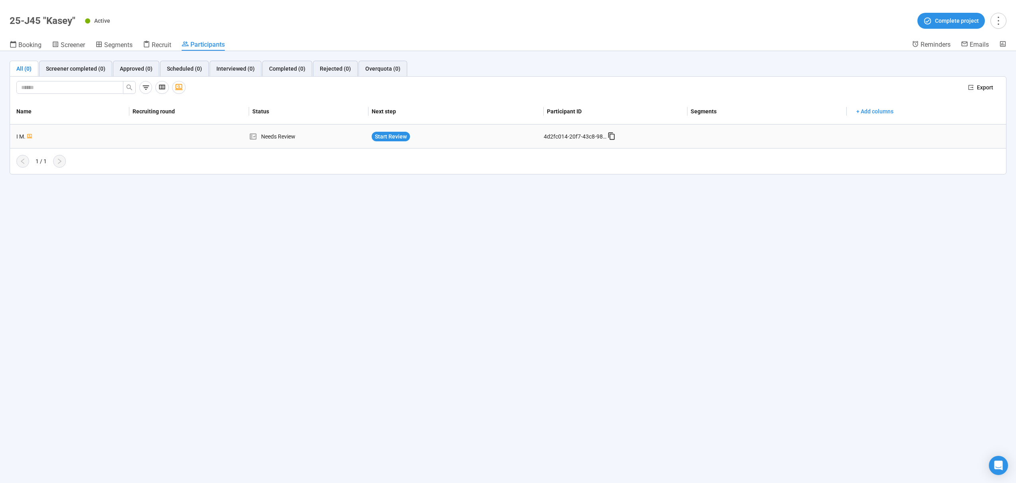
click at [26, 135] on div "I M." at bounding box center [71, 136] width 116 height 9
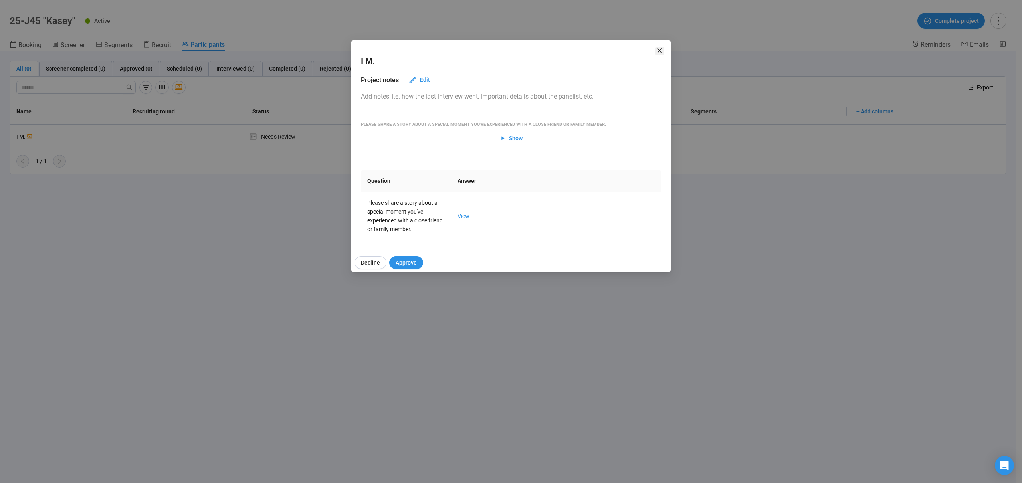
click at [660, 51] on icon "close" at bounding box center [659, 51] width 6 height 6
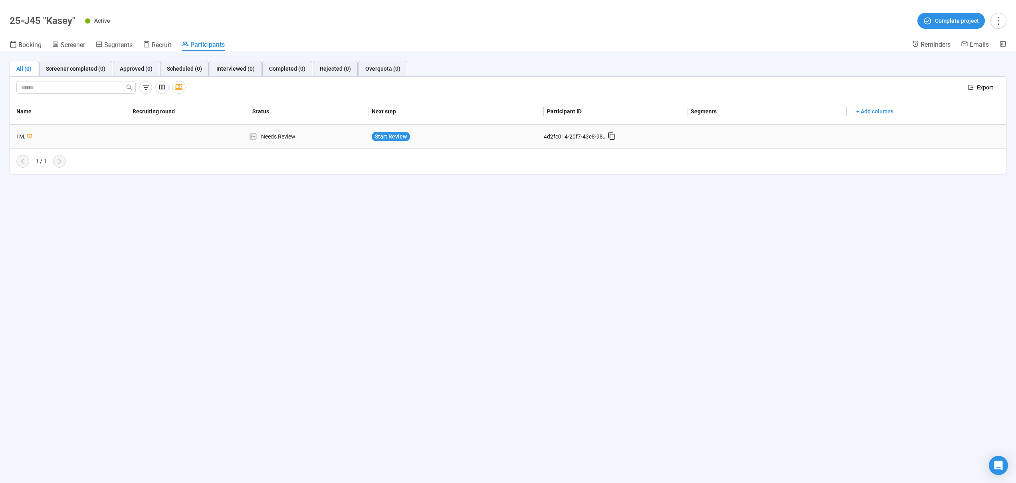
click at [474, 139] on div "Start Review" at bounding box center [456, 137] width 169 height 10
click at [468, 139] on div "Start Review" at bounding box center [456, 137] width 169 height 10
click at [988, 86] on span "Export" at bounding box center [985, 87] width 16 height 9
click at [69, 45] on span "Screener" at bounding box center [73, 45] width 24 height 8
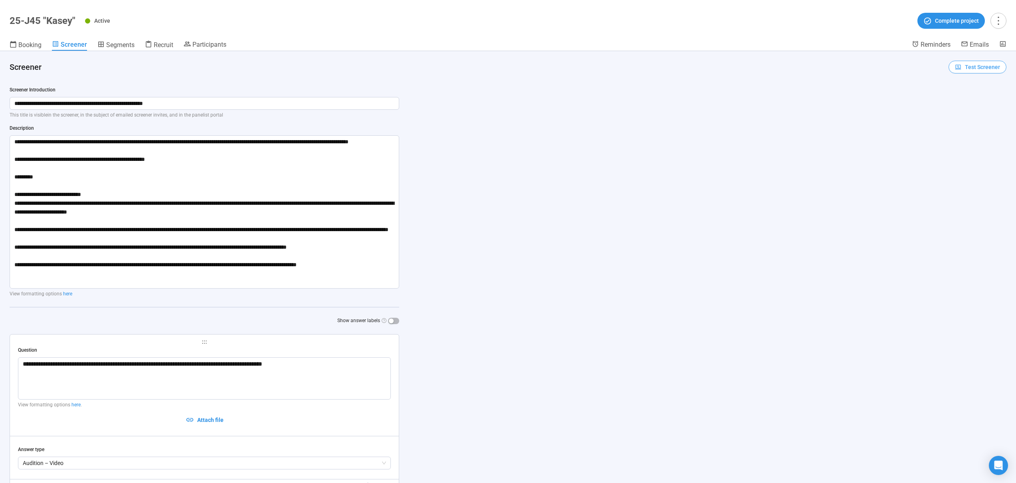
click at [965, 68] on span "Test Screener" at bounding box center [982, 67] width 35 height 9
click at [970, 96] on span "Copy test link" at bounding box center [972, 95] width 44 height 9
